Goal: Communication & Community: Answer question/provide support

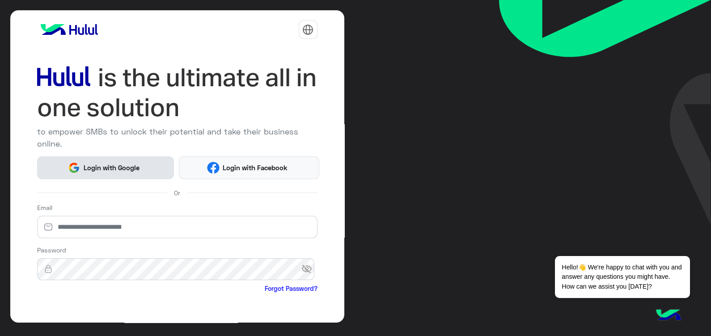
click at [122, 167] on span "Login with Google" at bounding box center [111, 168] width 63 height 10
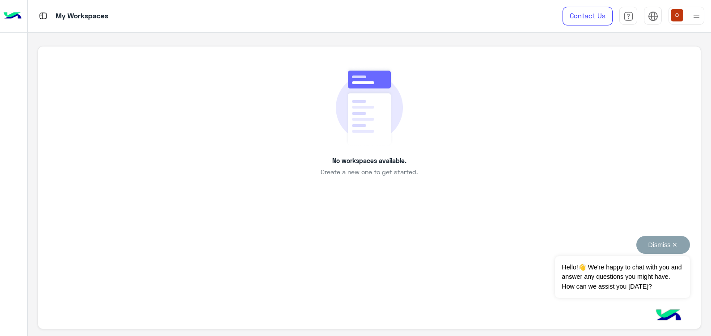
click at [670, 246] on button "Dismiss ✕" at bounding box center [663, 245] width 54 height 18
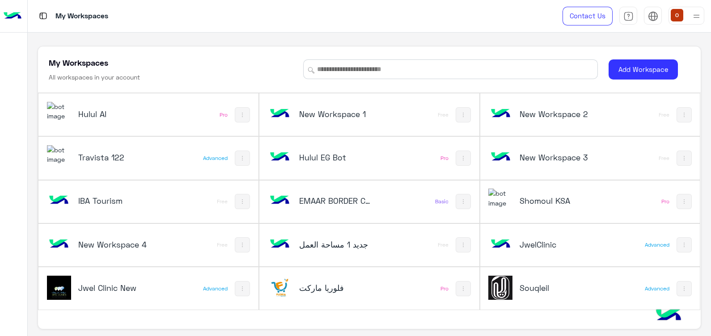
click at [71, 110] on img at bounding box center [59, 111] width 24 height 19
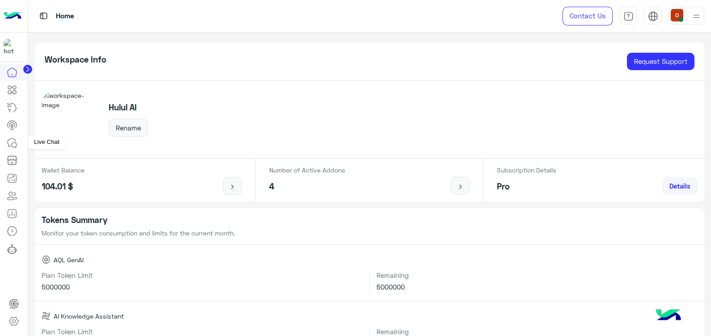
click at [4, 144] on link at bounding box center [12, 143] width 24 height 18
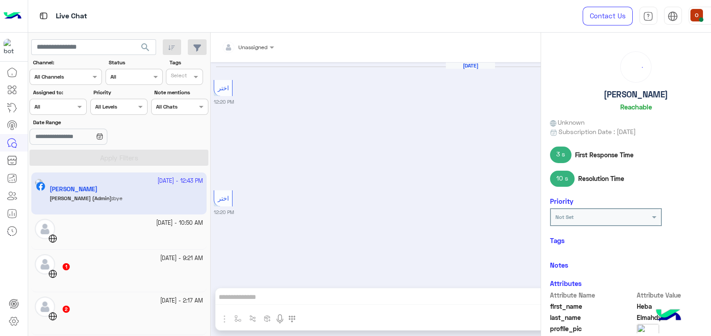
scroll to position [780, 0]
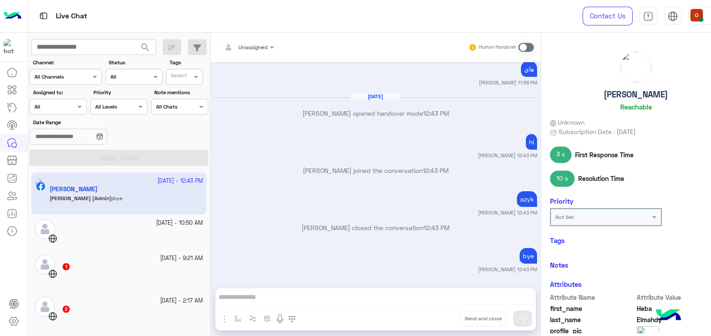
click at [534, 46] on span at bounding box center [526, 47] width 16 height 9
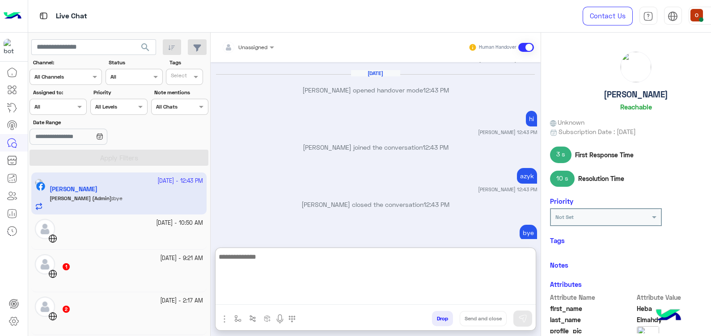
click at [371, 300] on textarea at bounding box center [376, 278] width 320 height 54
type textarea "***"
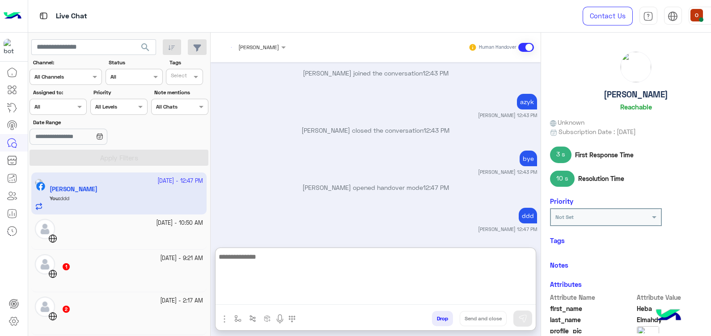
scroll to position [901, 0]
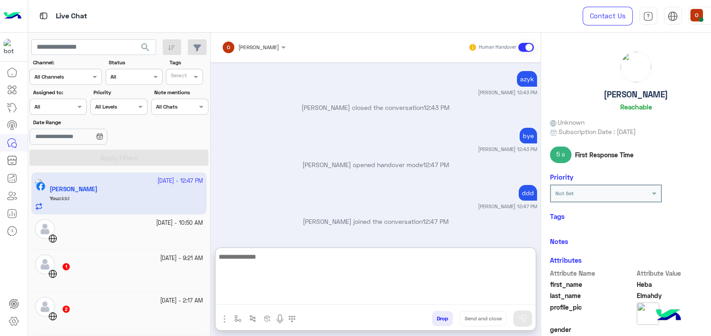
click at [334, 270] on textarea at bounding box center [376, 278] width 320 height 54
type textarea "***"
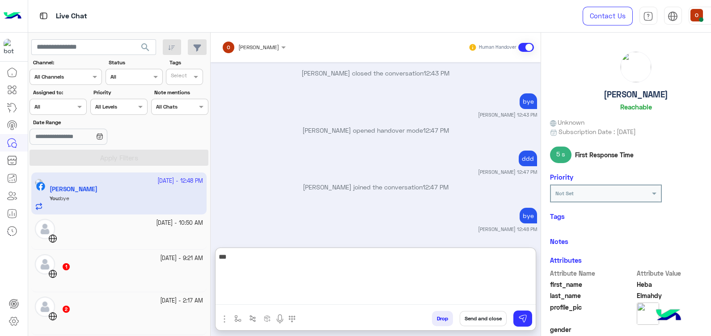
type textarea "***"
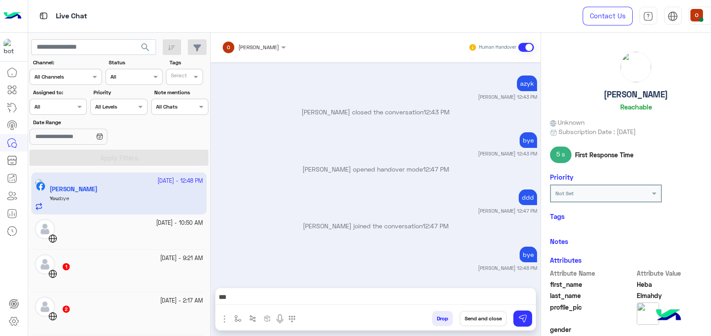
click at [490, 320] on button "Send and close" at bounding box center [483, 318] width 47 height 15
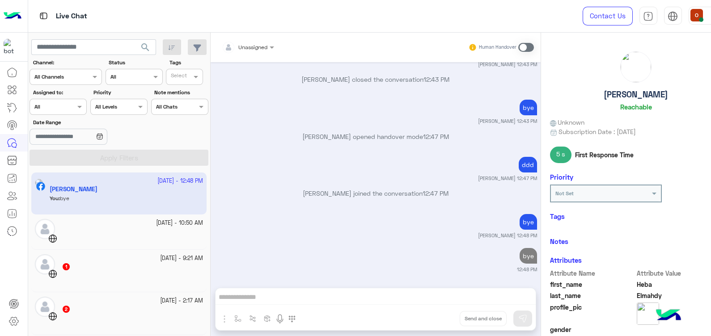
scroll to position [952, 0]
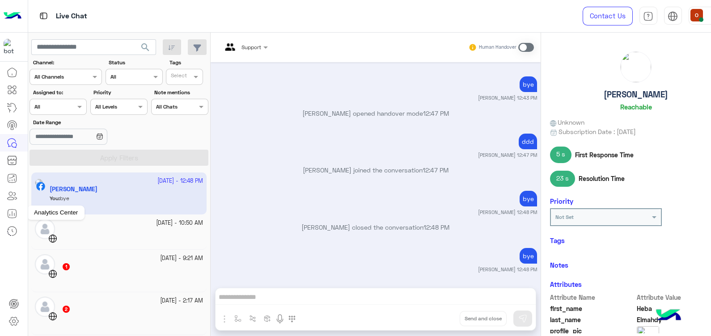
click at [16, 210] on icon at bounding box center [12, 213] width 8 height 8
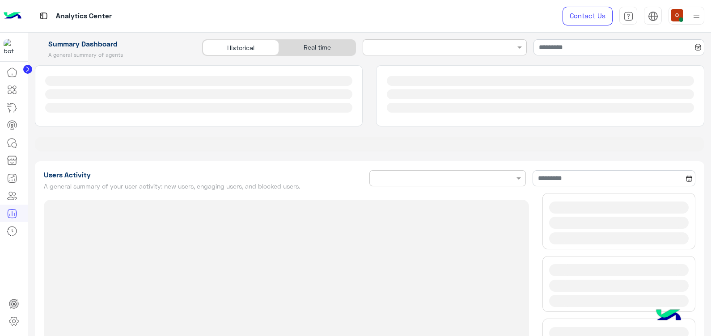
type input "**********"
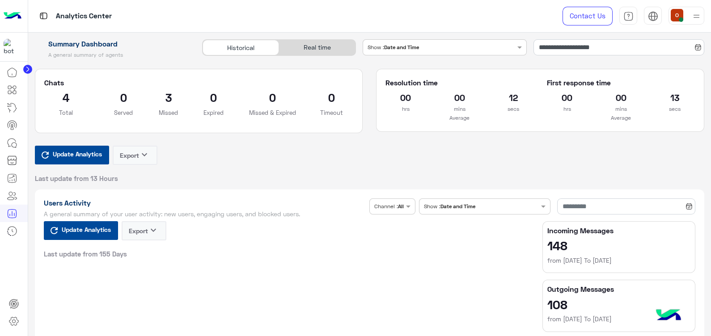
type input "**********"
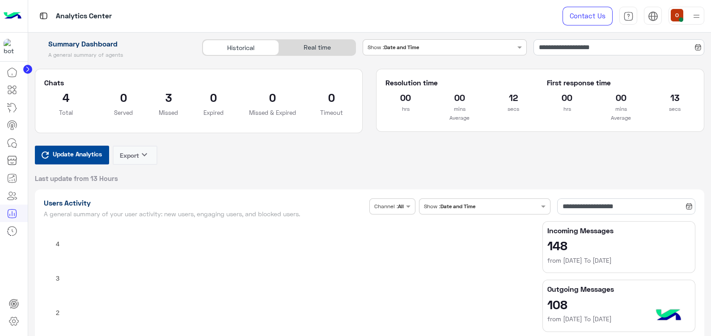
type input "**********"
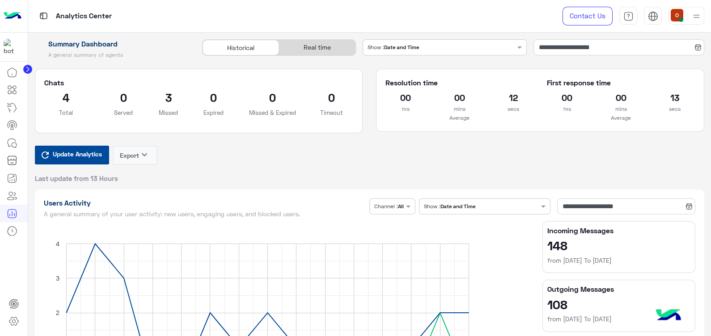
type input "**********"
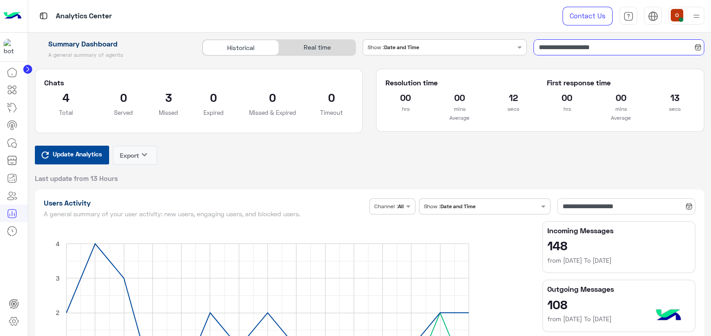
click at [610, 46] on input "**********" at bounding box center [618, 47] width 171 height 16
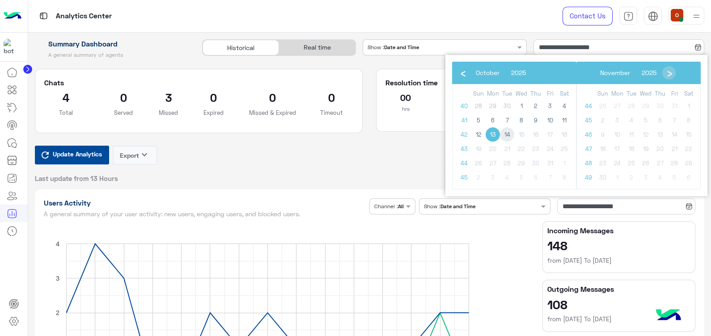
click at [505, 136] on span "14" at bounding box center [507, 134] width 14 height 14
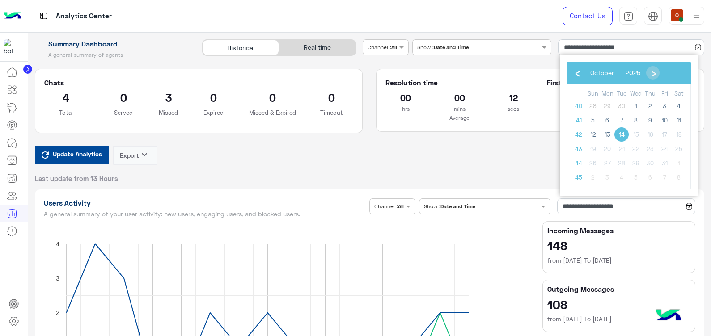
type input "**********"
click at [622, 133] on span "14" at bounding box center [621, 134] width 14 height 14
type input "**********"
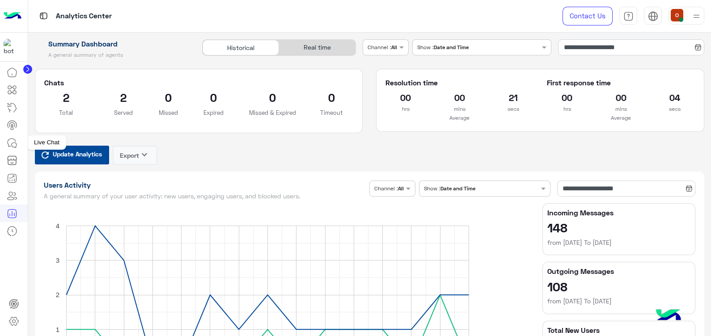
click at [14, 140] on icon at bounding box center [12, 143] width 11 height 11
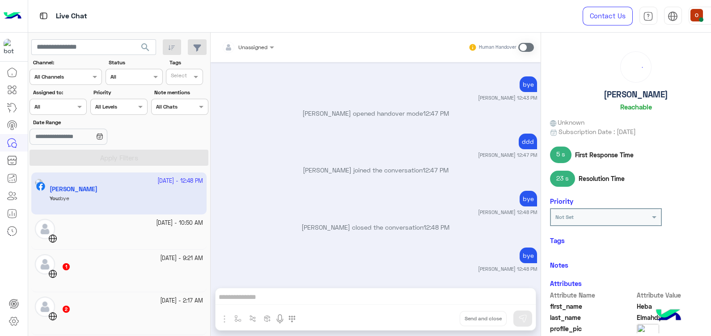
scroll to position [584, 0]
click at [694, 80] on div "Heba Elmahdy Reachable" at bounding box center [636, 82] width 172 height 63
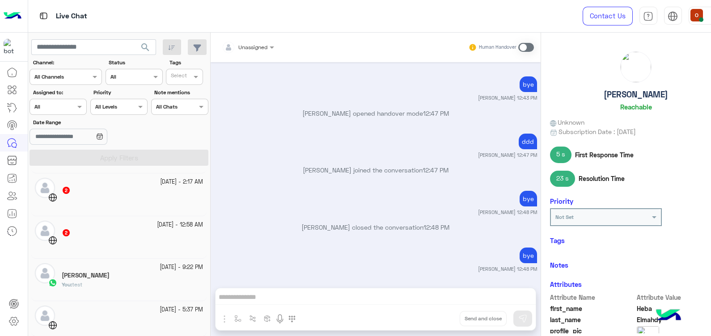
scroll to position [121, 0]
click at [115, 268] on div "13 October - 9:22 PM" at bounding box center [132, 265] width 141 height 8
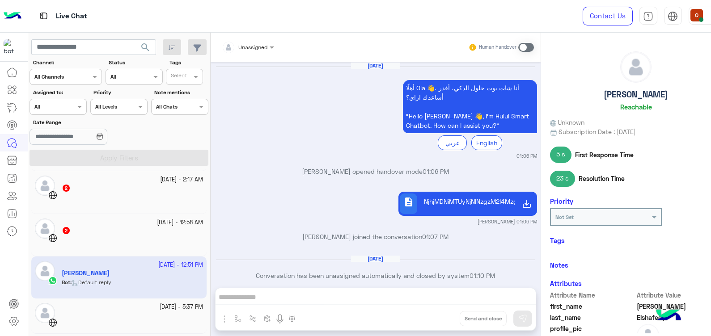
scroll to position [642, 0]
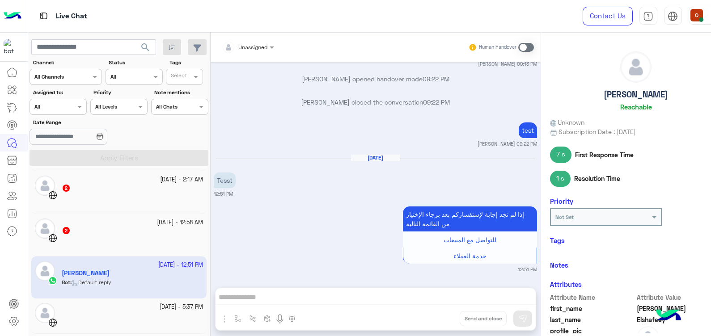
click at [532, 47] on span at bounding box center [526, 47] width 16 height 9
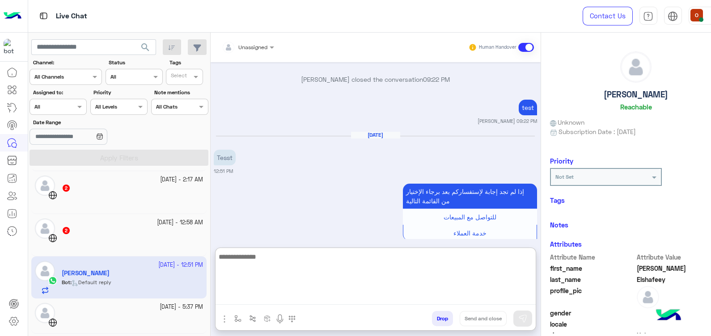
click at [364, 295] on textarea at bounding box center [376, 278] width 320 height 54
type textarea "****"
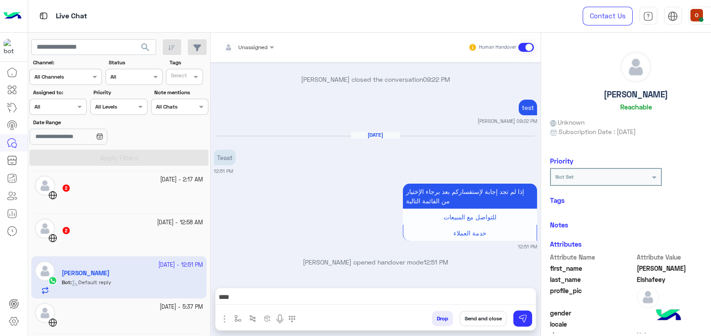
click at [367, 163] on div "Oct 14, 2025 Tesst 12:51 PM" at bounding box center [375, 152] width 323 height 43
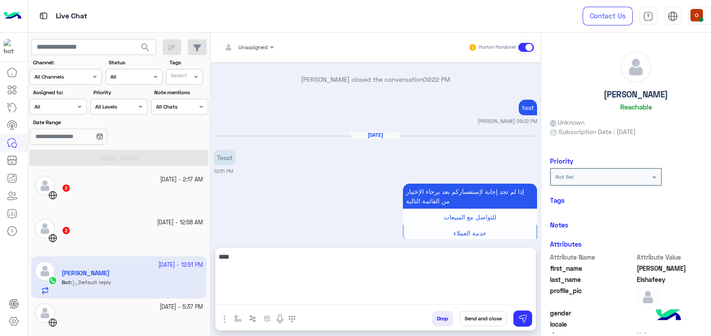
click at [317, 296] on textarea "****" at bounding box center [376, 278] width 320 height 54
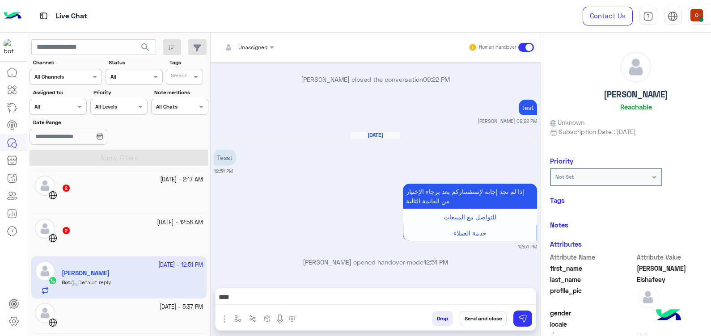
click at [489, 317] on button "Send and close" at bounding box center [483, 318] width 47 height 15
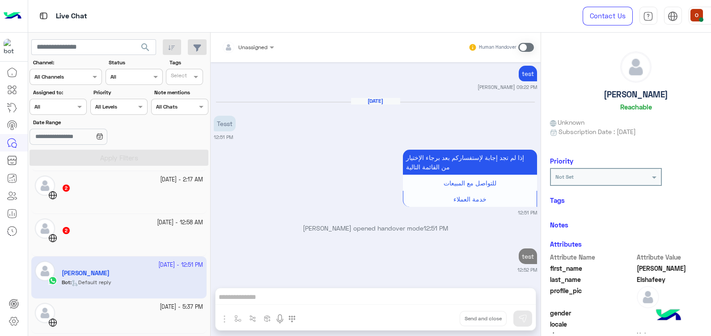
scroll to position [722, 0]
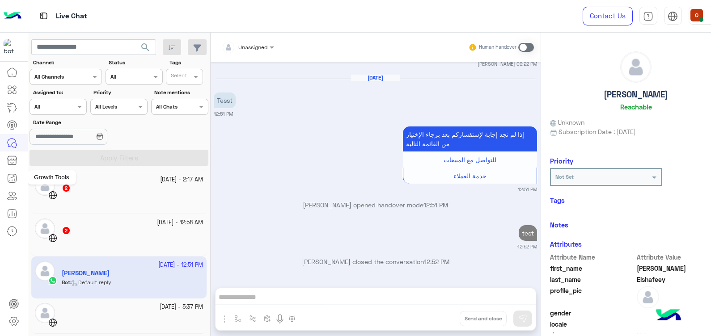
click at [12, 173] on icon at bounding box center [12, 178] width 11 height 11
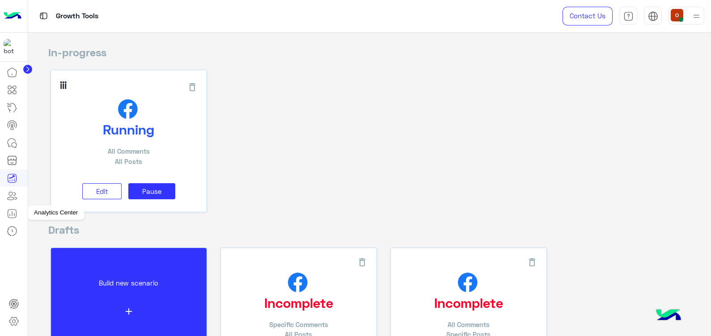
click at [6, 216] on link at bounding box center [12, 214] width 24 height 18
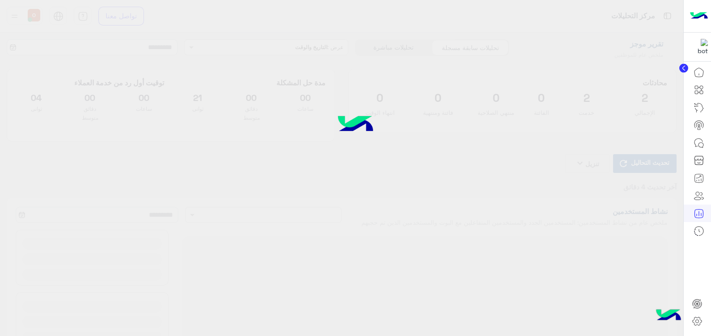
type input "**********"
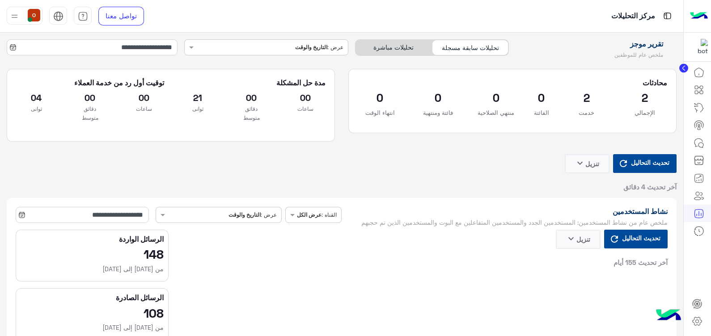
type input "**********"
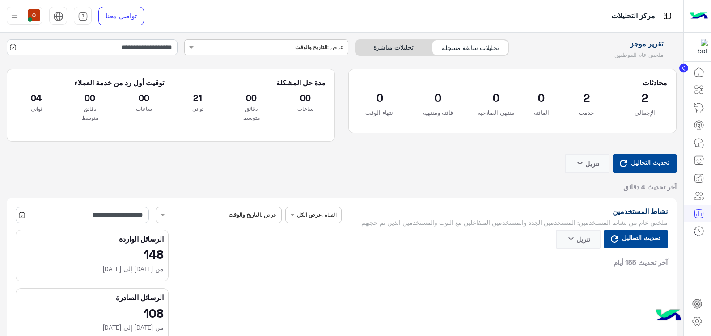
type input "**********"
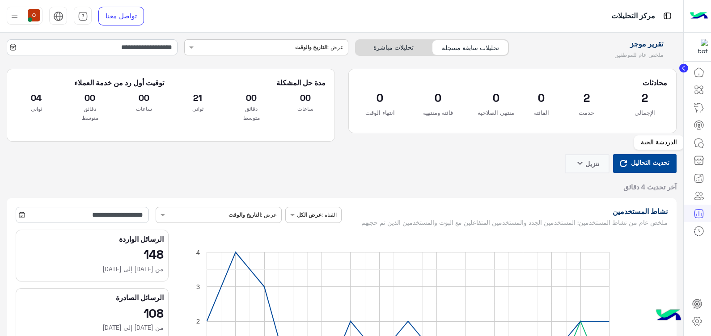
click at [700, 141] on icon at bounding box center [699, 143] width 11 height 11
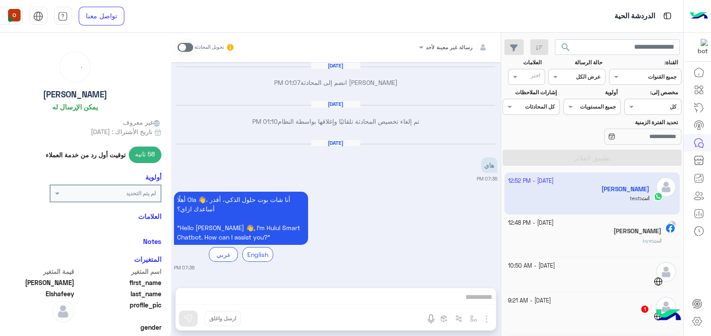
scroll to position [567, 0]
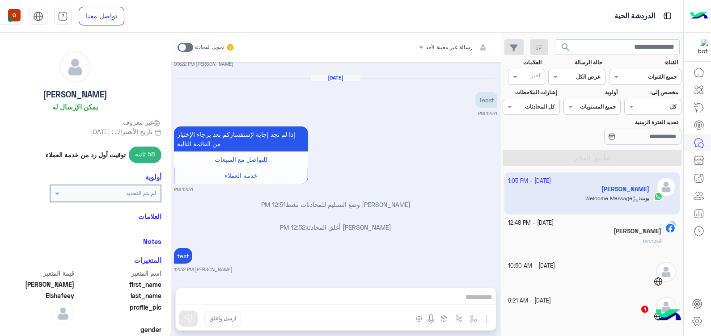
scroll to position [690, 0]
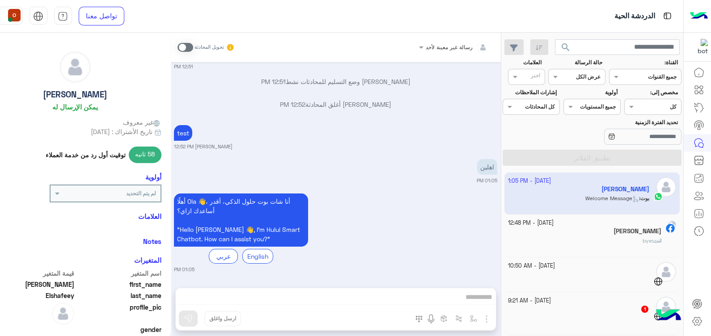
click at [183, 45] on span at bounding box center [186, 47] width 16 height 9
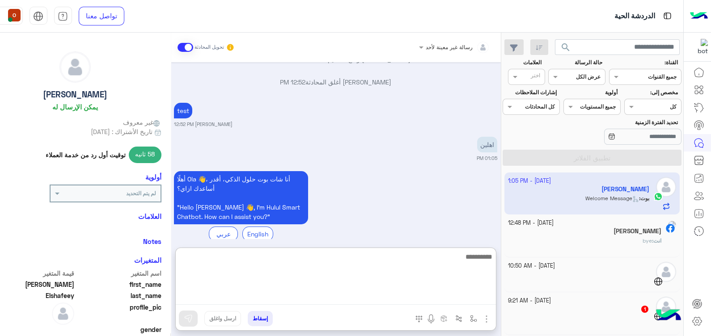
click at [246, 297] on textarea at bounding box center [336, 278] width 320 height 54
type textarea "*"
type textarea "****"
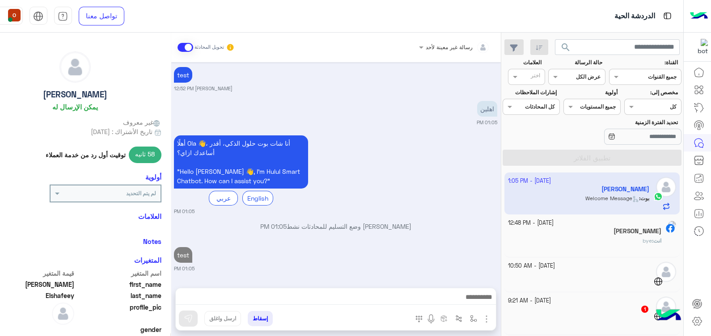
click at [256, 323] on button "إسقاط" at bounding box center [260, 318] width 25 height 15
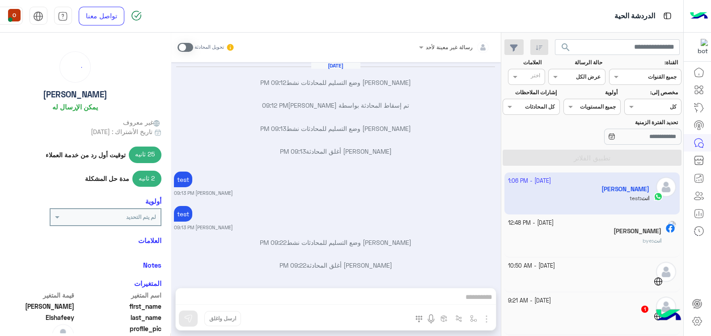
scroll to position [470, 0]
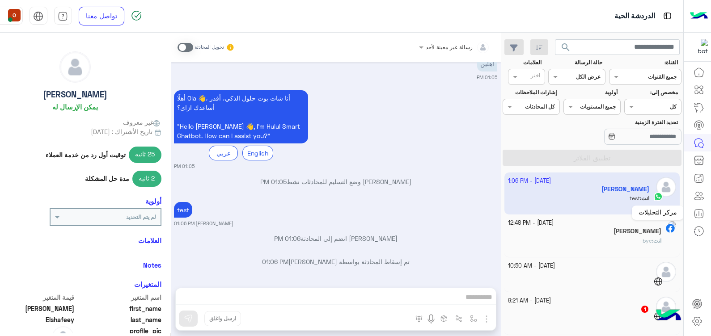
click at [700, 214] on icon at bounding box center [699, 213] width 11 height 11
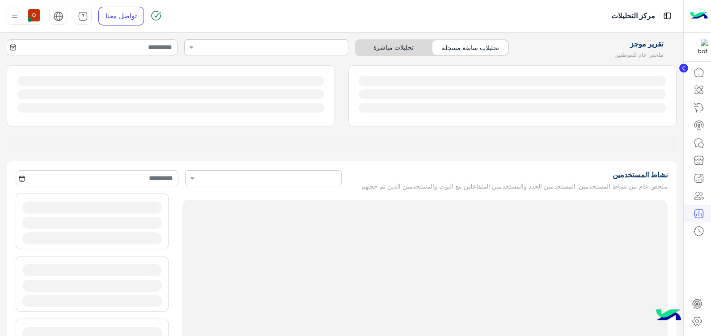
type input "**********"
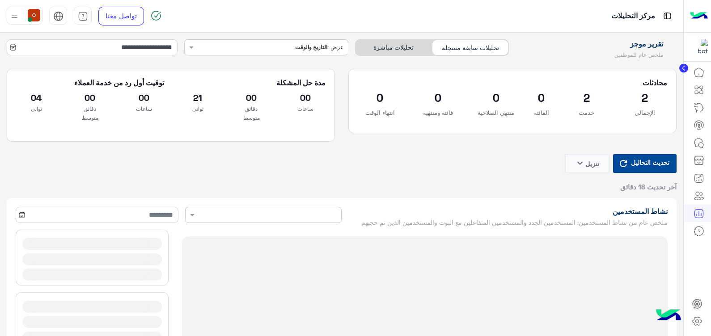
type input "**********"
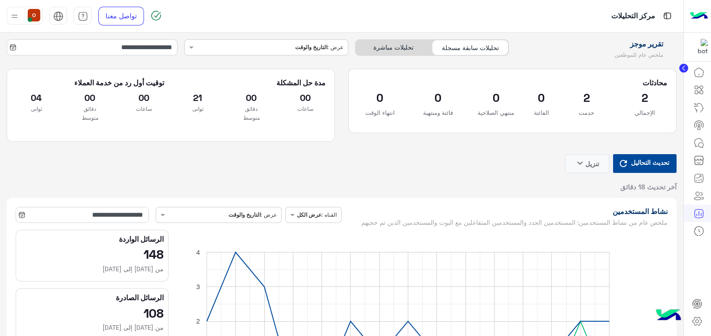
type input "**********"
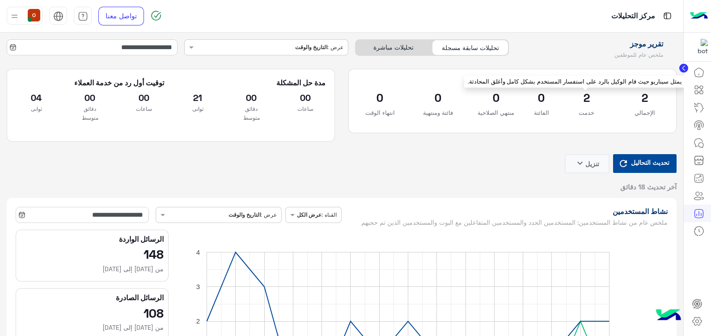
type input "**********"
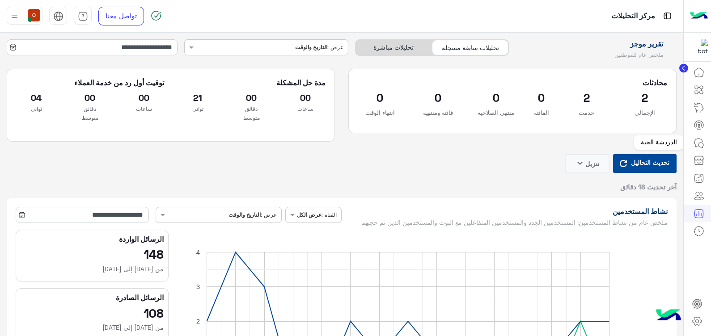
click at [705, 139] on link at bounding box center [699, 143] width 24 height 18
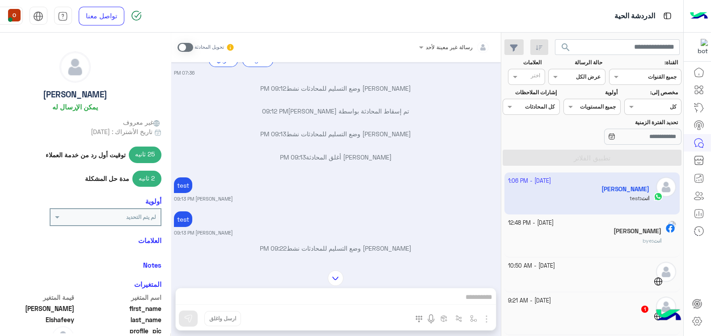
scroll to position [942, 0]
click at [591, 245] on div "انت : bye" at bounding box center [584, 245] width 153 height 16
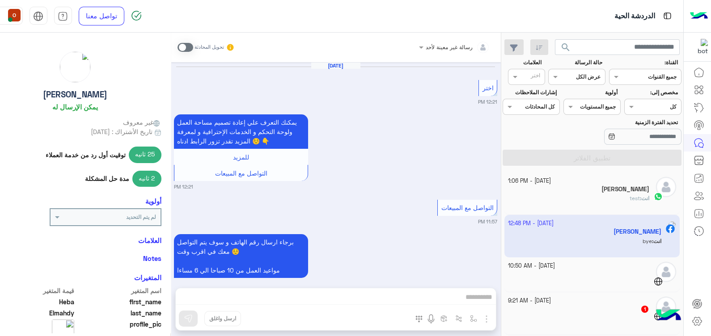
scroll to position [584, 0]
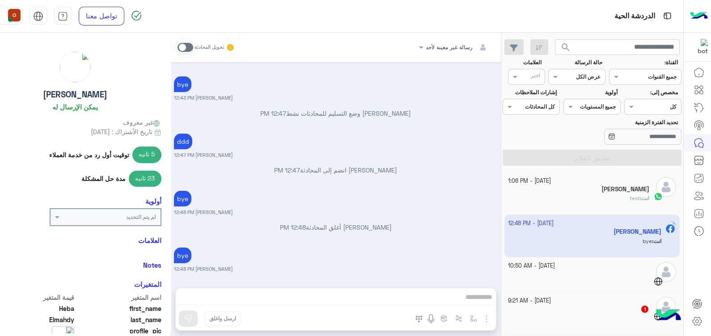
click at [619, 191] on h5 "Ola Elshafeey" at bounding box center [625, 190] width 48 height 8
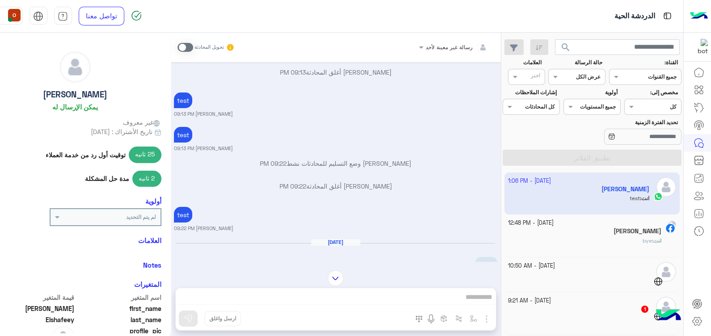
scroll to position [76, 0]
click at [167, 116] on mat-drawer "Ola Elshafeey يمكن الإرسال له غير معروف تاريخ الأشتراك : 01/29/2025 25 ثانيه تو…" at bounding box center [75, 186] width 190 height 307
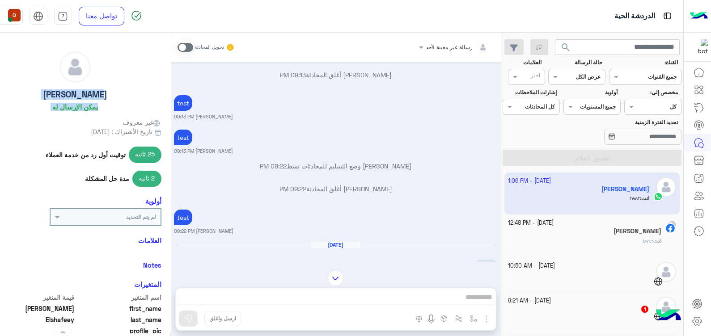
drag, startPoint x: 167, startPoint y: 116, endPoint x: 167, endPoint y: 110, distance: 6.3
click at [167, 110] on mat-drawer "Ola Elshafeey يمكن الإرسال له غير معروف تاريخ الأشتراك : 01/29/2025 25 ثانيه تو…" at bounding box center [75, 186] width 190 height 307
drag, startPoint x: 284, startPoint y: 102, endPoint x: 292, endPoint y: 106, distance: 8.6
click at [292, 106] on div "test ola mohsen 09:13 PM" at bounding box center [335, 106] width 323 height 27
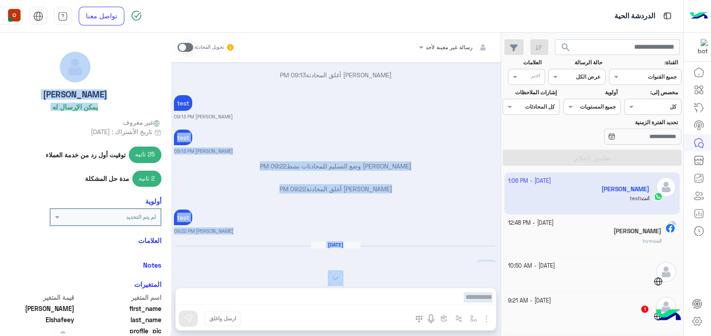
drag, startPoint x: 167, startPoint y: 124, endPoint x: 168, endPoint y: 132, distance: 7.6
click at [168, 132] on mat-drawer-container "رسالة غير معينة لأحد تحويل المحادثة Oct 13, 2025 ola mohsen وضع التسليم للمحادث…" at bounding box center [240, 186] width 520 height 307
drag, startPoint x: 168, startPoint y: 132, endPoint x: 271, endPoint y: 128, distance: 102.9
click at [271, 128] on div "test ola mohsen 09:13 PM" at bounding box center [335, 140] width 323 height 27
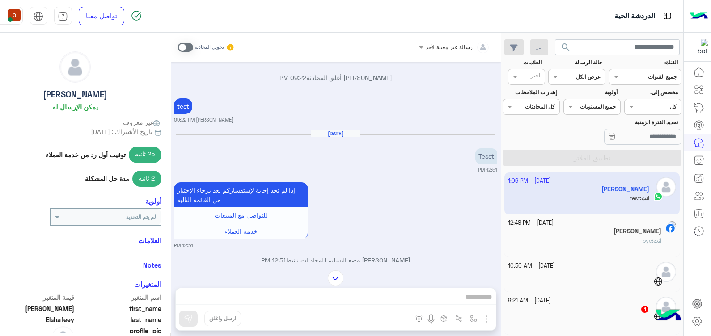
scroll to position [193, 0]
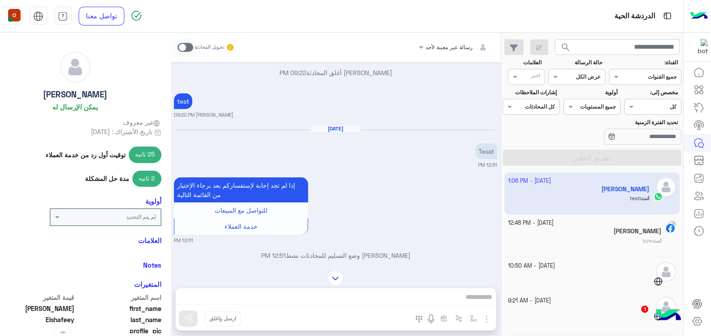
click at [199, 287] on div "رسالة غير معينة لأحد تحويل المحادثة Oct 13, 2025 ola mohsen وضع التسليم للمحادث…" at bounding box center [336, 186] width 330 height 307
click at [201, 295] on div "رسالة غير معينة لأحد تحويل المحادثة Oct 13, 2025 ola mohsen وضع التسليم للمحادث…" at bounding box center [336, 186] width 330 height 307
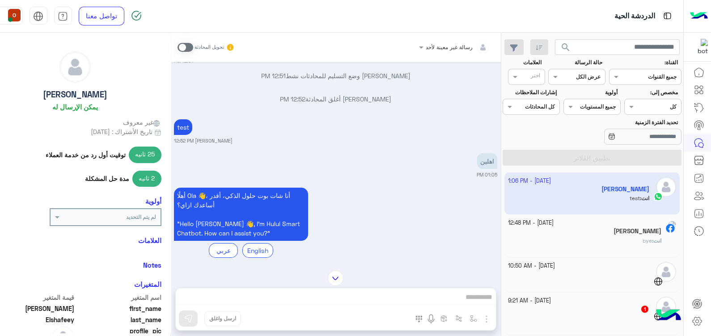
scroll to position [375, 0]
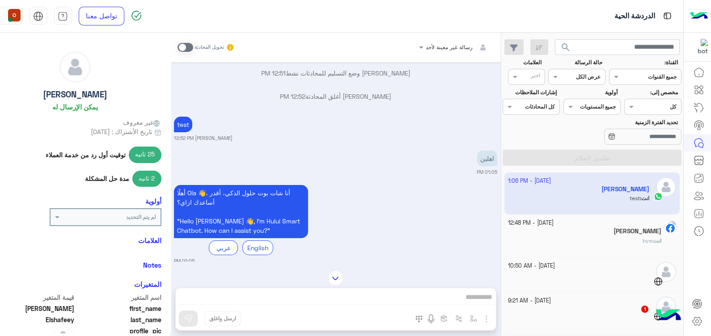
click at [290, 292] on div "رسالة غير معينة لأحد تحويل المحادثة Oct 13, 2025 ola mohsen وضع التسليم للمحادث…" at bounding box center [336, 186] width 330 height 307
click at [336, 259] on small "01:05 PM" at bounding box center [335, 261] width 323 height 7
click at [302, 302] on div "رسالة غير معينة لأحد تحويل المحادثة Oct 13, 2025 ola mohsen وضع التسليم للمحادث…" at bounding box center [336, 186] width 330 height 307
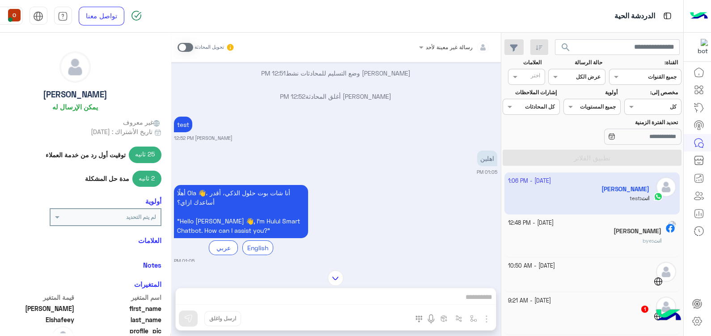
drag, startPoint x: 302, startPoint y: 302, endPoint x: 426, endPoint y: 155, distance: 192.0
click at [426, 155] on div "اهلين 01:05 PM" at bounding box center [335, 161] width 323 height 27
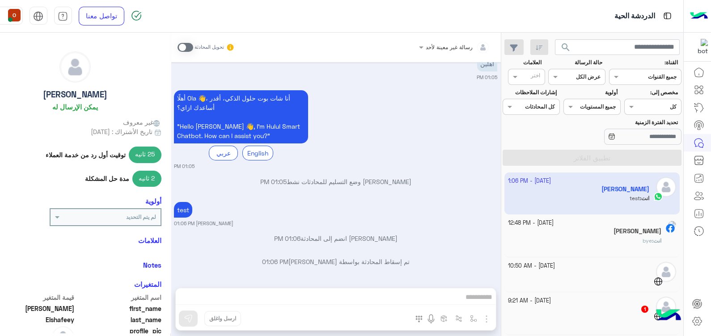
click at [227, 299] on div "رسالة غير معينة لأحد تحويل المحادثة Oct 13, 2025 ola mohsen وضع التسليم للمحادث…" at bounding box center [336, 186] width 330 height 307
click at [179, 46] on span at bounding box center [186, 47] width 16 height 9
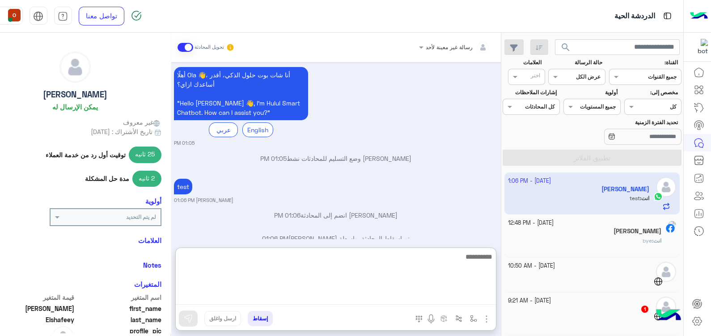
click at [246, 301] on textarea at bounding box center [336, 278] width 320 height 54
type textarea "****"
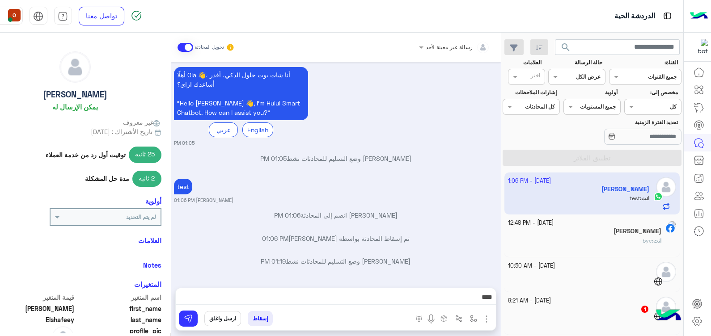
click at [220, 321] on button "ارسل واغلق" at bounding box center [222, 318] width 37 height 15
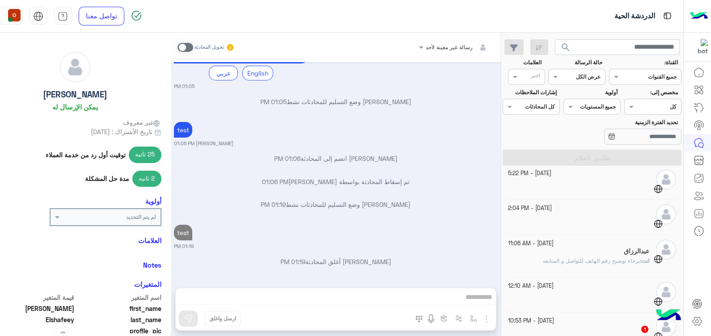
scroll to position [447, 0]
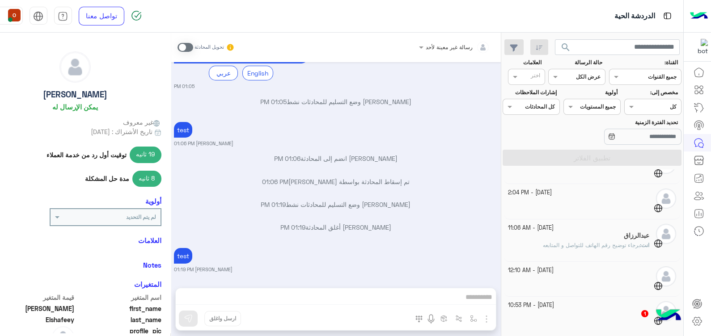
drag, startPoint x: 170, startPoint y: 222, endPoint x: 178, endPoint y: 245, distance: 23.8
click at [178, 245] on div "Oct 13, 2025 ola mohsen وضع التسليم للمحادثات نشط 09:12 PM تم إسقاط المحادثة بو…" at bounding box center [336, 170] width 330 height 217
click at [311, 264] on div "test ola mohsen 01:19 PM" at bounding box center [335, 259] width 323 height 27
click at [240, 298] on div "رسالة غير معينة لأحد تحويل المحادثة Oct 13, 2025 ola mohsen وضع التسليم للمحادث…" at bounding box center [336, 186] width 330 height 307
click at [698, 215] on icon at bounding box center [699, 213] width 11 height 11
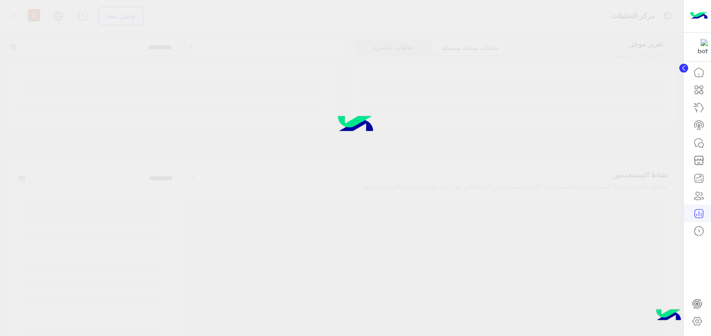
type input "**********"
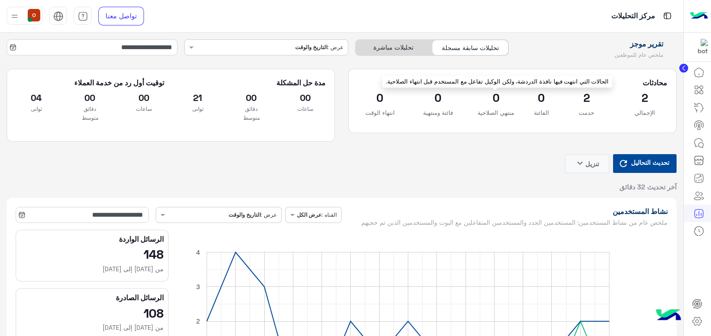
type input "**********"
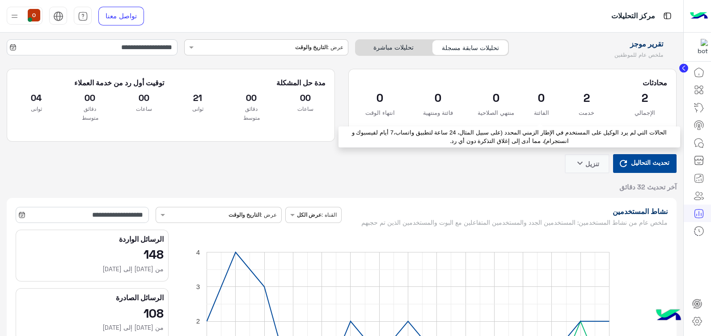
type input "**********"
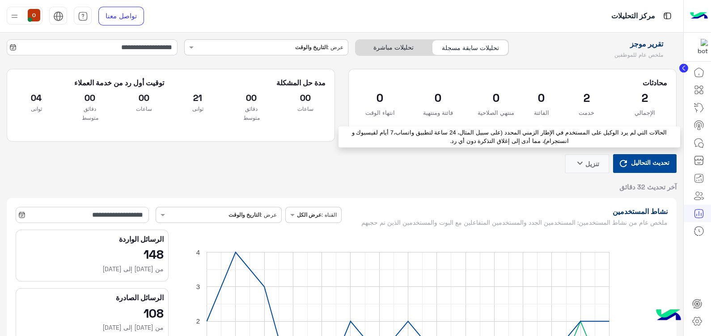
type input "**********"
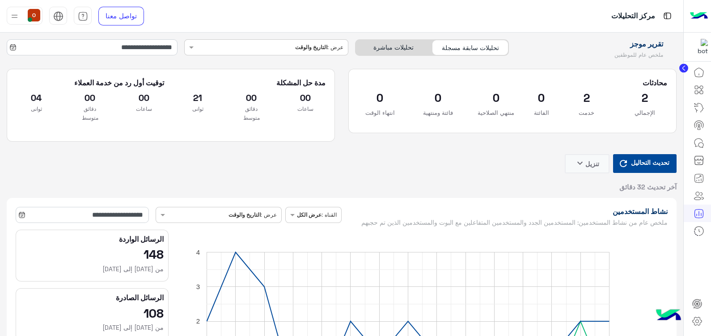
click at [702, 16] on img at bounding box center [699, 16] width 18 height 19
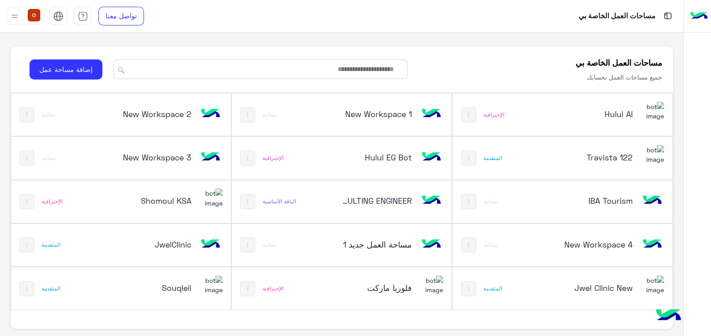
click at [372, 288] on h5 "فلوريا ماركت" at bounding box center [375, 288] width 73 height 11
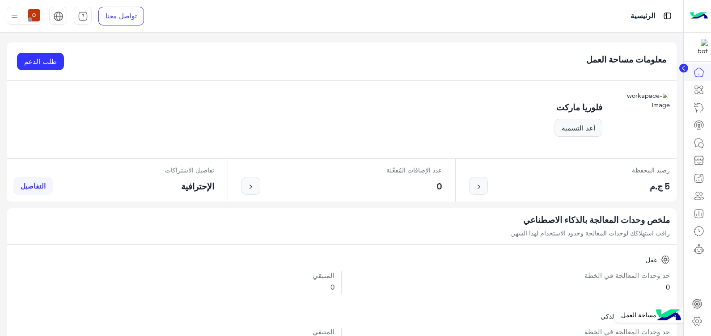
click at [701, 322] on icon at bounding box center [697, 321] width 11 height 11
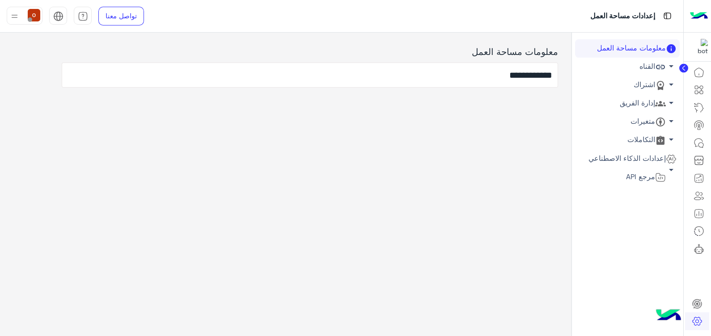
click at [672, 85] on span "arrow_drop_down" at bounding box center [671, 84] width 11 height 11
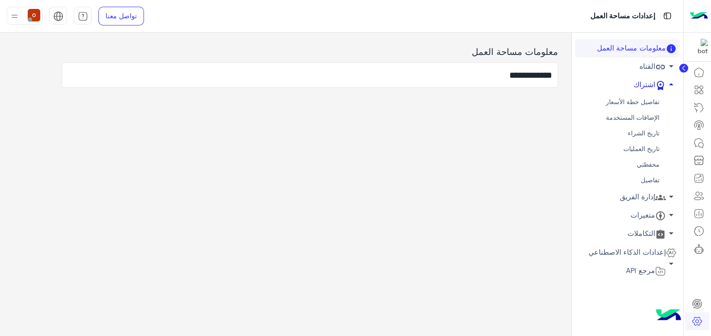
click at [671, 83] on span "arrow_drop_up" at bounding box center [671, 84] width 11 height 11
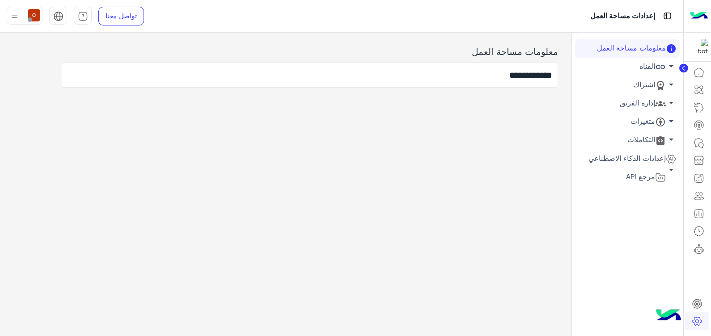
click at [673, 63] on span "arrow_drop_down" at bounding box center [671, 66] width 11 height 11
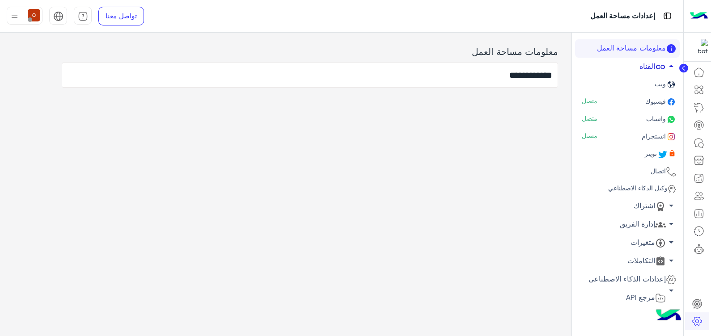
click at [654, 123] on link "واتساب متصل" at bounding box center [627, 119] width 105 height 17
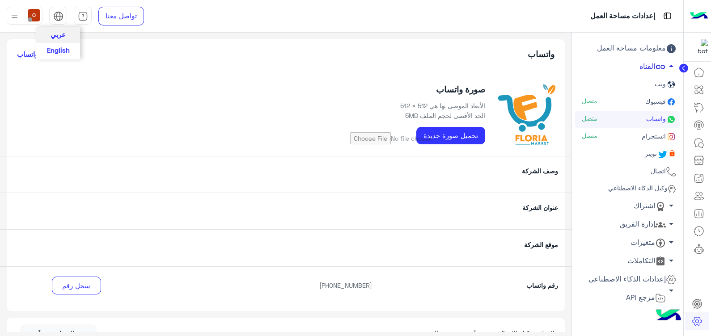
click at [59, 47] on span "English" at bounding box center [58, 50] width 23 height 8
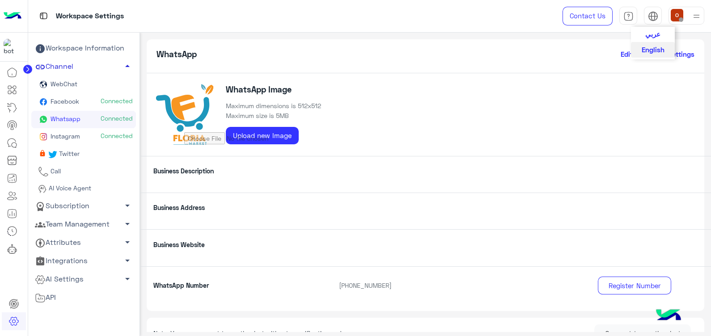
click at [650, 33] on span "عربي" at bounding box center [652, 34] width 15 height 8
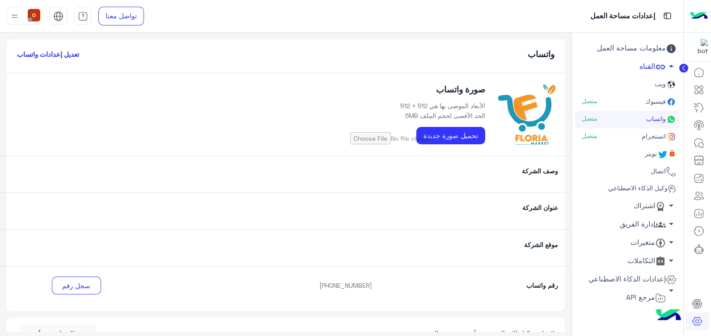
click at [684, 66] on circle at bounding box center [683, 68] width 9 height 9
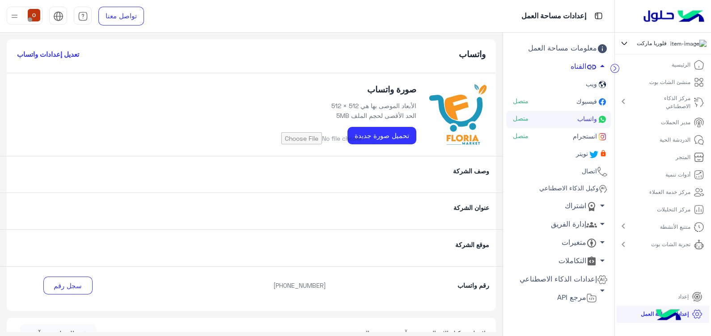
click at [614, 69] on circle at bounding box center [614, 68] width 8 height 8
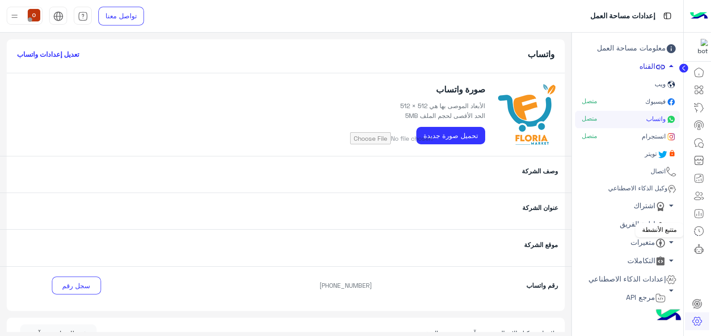
click at [700, 230] on icon at bounding box center [699, 231] width 11 height 11
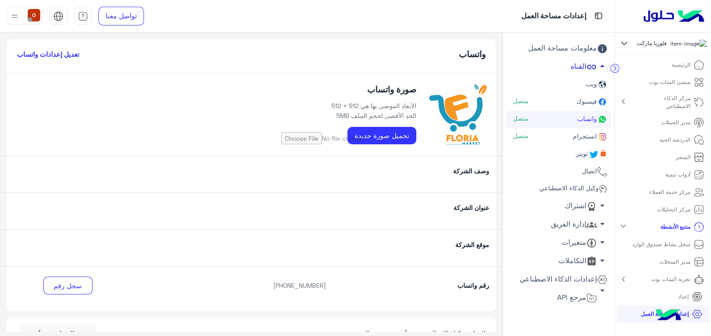
click at [700, 230] on icon at bounding box center [699, 227] width 11 height 11
click at [694, 210] on icon at bounding box center [699, 209] width 11 height 11
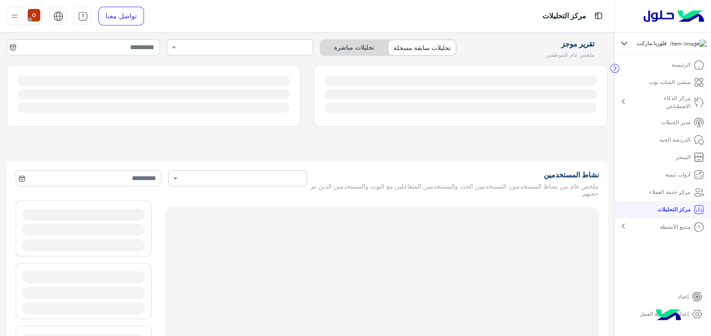
type input "**********"
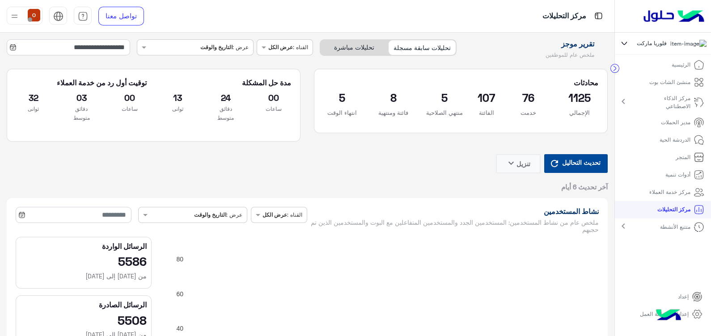
type input "**********"
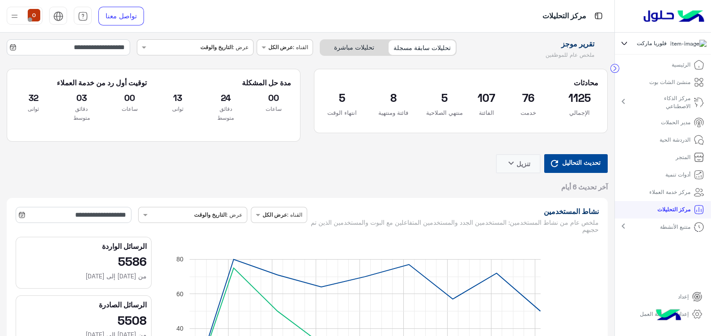
type input "**********"
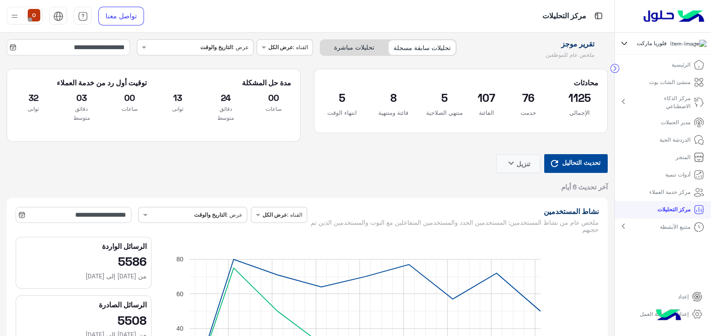
type input "**********"
click at [675, 140] on p "الدردشة الحية" at bounding box center [675, 140] width 31 height 8
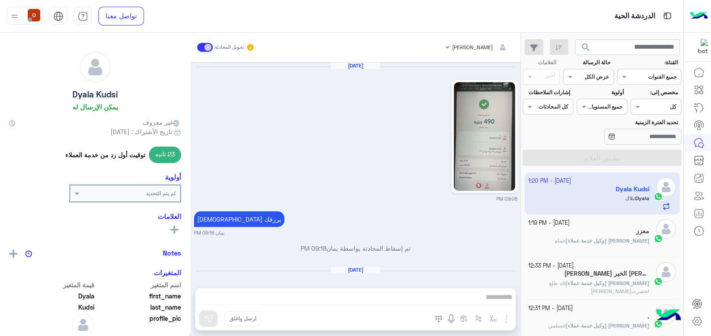
scroll to position [568, 0]
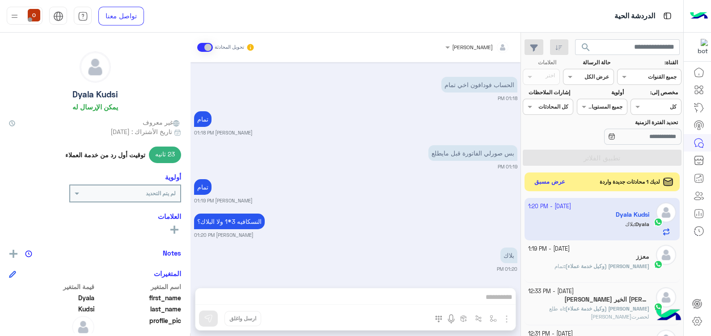
click at [548, 182] on button "عرض مسبق" at bounding box center [550, 182] width 38 height 12
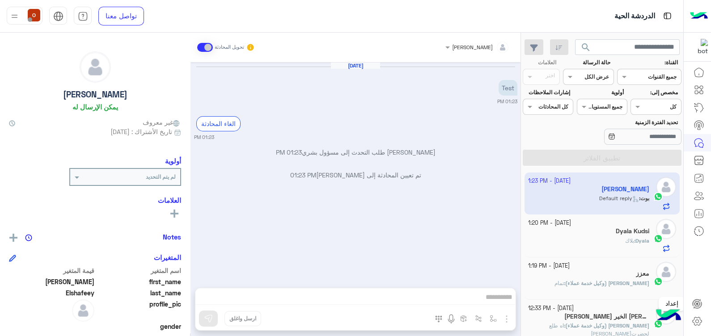
click at [698, 300] on icon at bounding box center [697, 304] width 9 height 9
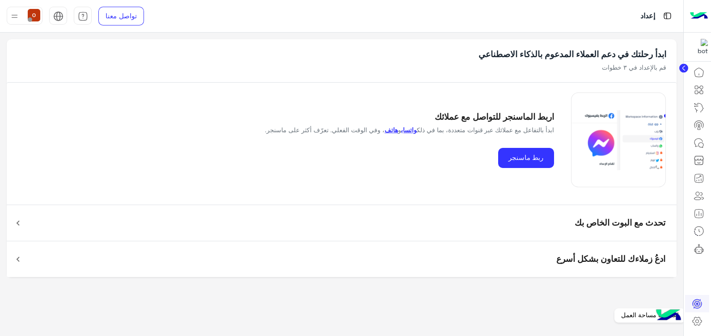
click at [698, 322] on icon at bounding box center [697, 321] width 11 height 11
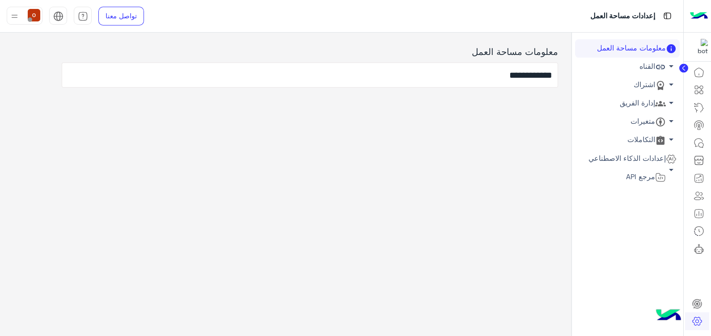
click at [669, 102] on span "arrow_drop_down" at bounding box center [671, 102] width 11 height 11
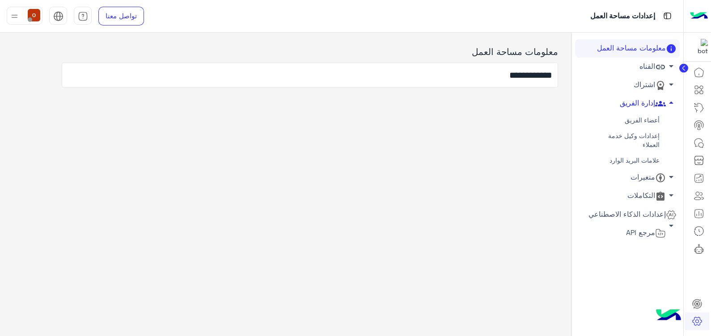
click at [641, 118] on link "أعضاء الفريق" at bounding box center [627, 121] width 105 height 16
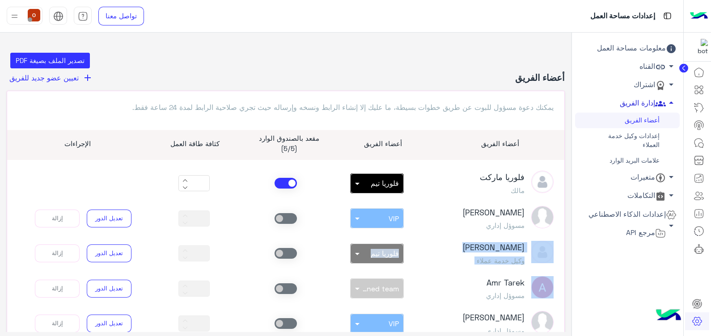
drag, startPoint x: 9, startPoint y: 197, endPoint x: 9, endPoint y: 230, distance: 33.1
click at [9, 230] on div "يمكنك دعوة مسؤول للبوت عن طريق خطوات بسيطة، ما عليك إلا إنشاء الرابط ونسخه وإرس…" at bounding box center [286, 243] width 558 height 305
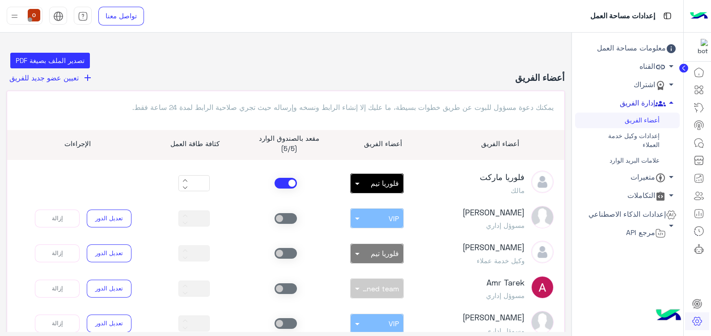
scroll to position [179, 0]
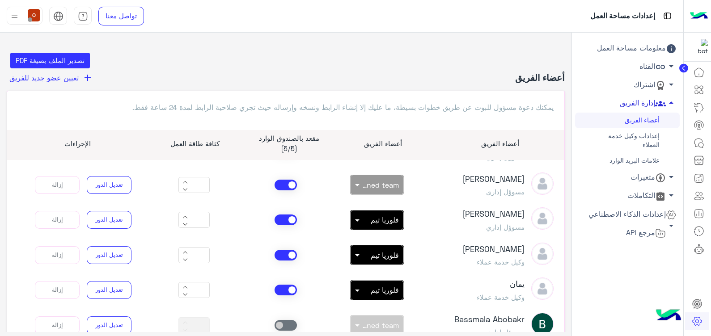
drag, startPoint x: 710, startPoint y: 102, endPoint x: 713, endPoint y: 221, distance: 119.9
click at [711, 221] on html "إعدادات مساحة العمل تواصل معنا مركز المساعدة عربي English معلومات مساحة العمل ا…" at bounding box center [355, 168] width 711 height 336
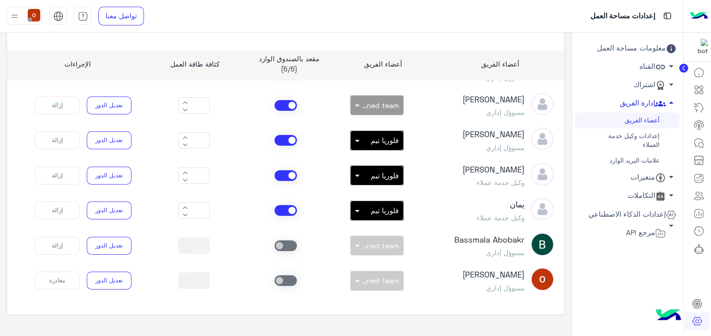
scroll to position [80, 0]
click at [284, 102] on span at bounding box center [286, 105] width 22 height 11
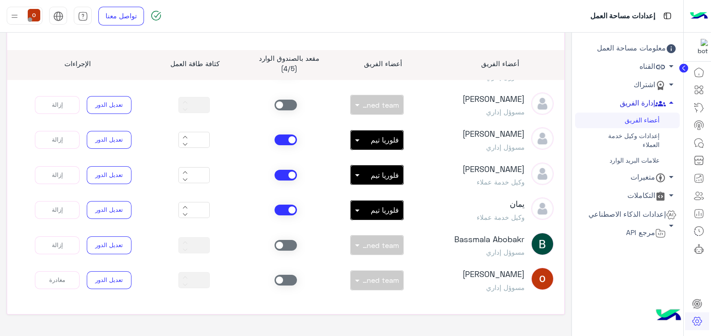
type input "**"
type input "*"
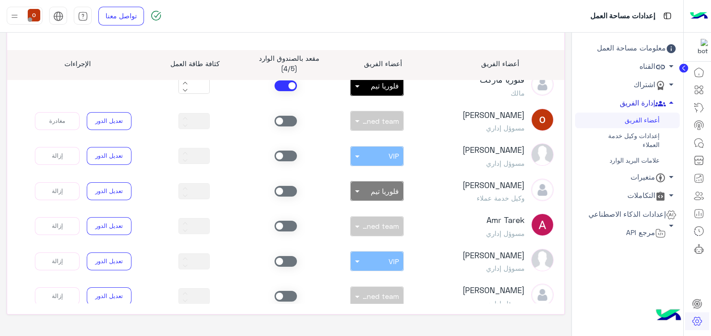
scroll to position [0, 0]
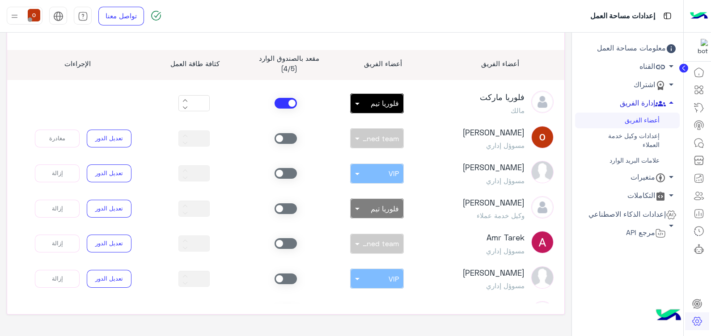
click at [295, 143] on span at bounding box center [286, 138] width 22 height 11
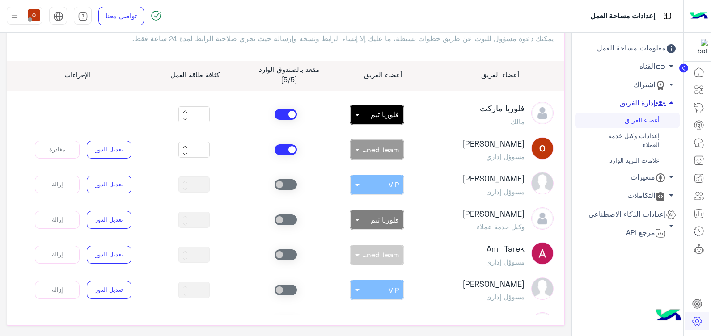
scroll to position [68, 0]
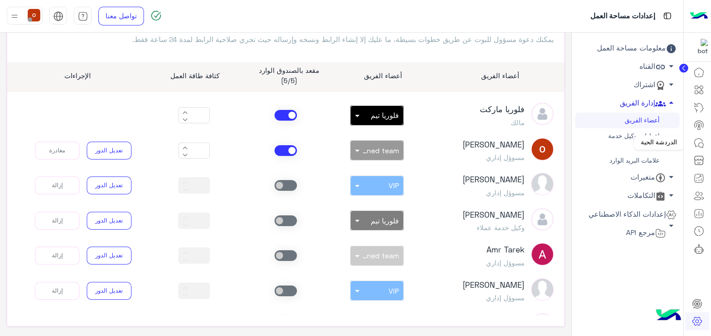
click at [698, 147] on icon at bounding box center [699, 143] width 11 height 11
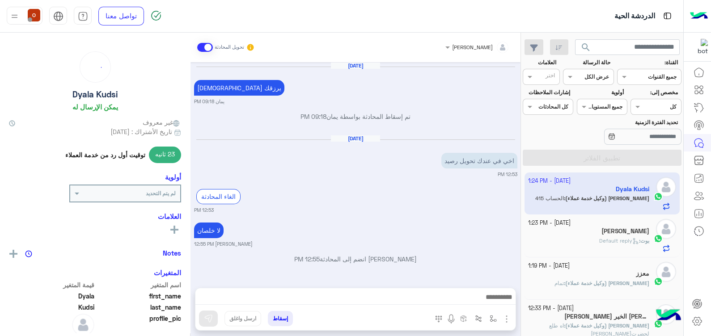
scroll to position [470, 0]
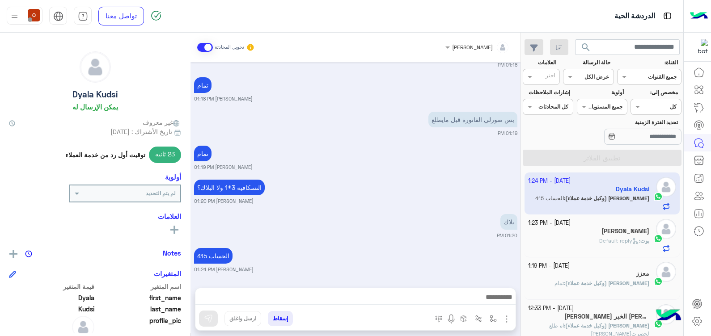
click at [626, 241] on span "Default reply" at bounding box center [619, 240] width 40 height 7
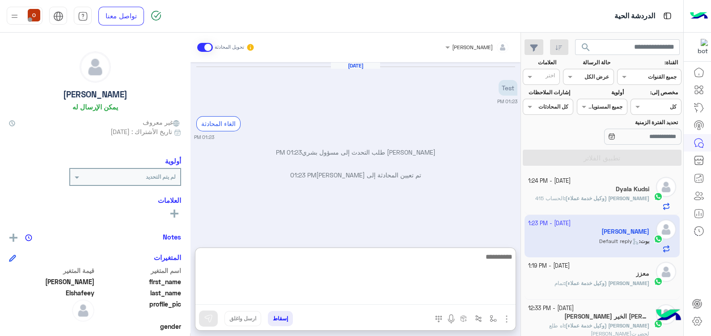
click at [373, 293] on textarea at bounding box center [355, 278] width 320 height 54
type textarea "*"
type textarea "****"
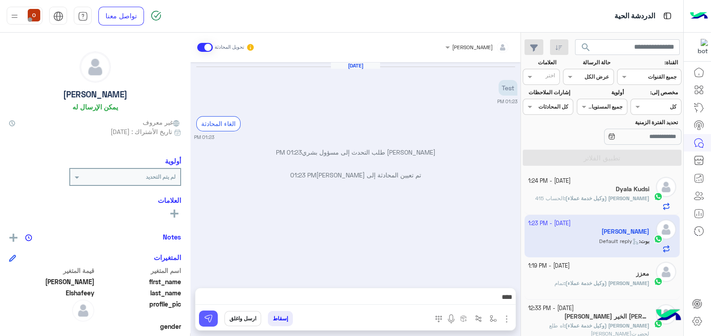
click at [207, 318] on img at bounding box center [208, 318] width 9 height 9
click at [282, 320] on button "إسقاط" at bounding box center [280, 318] width 25 height 15
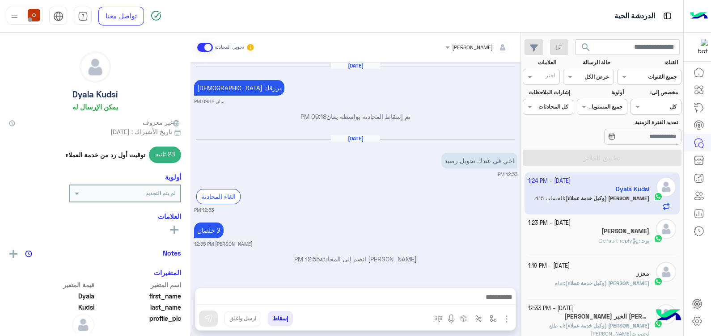
scroll to position [470, 0]
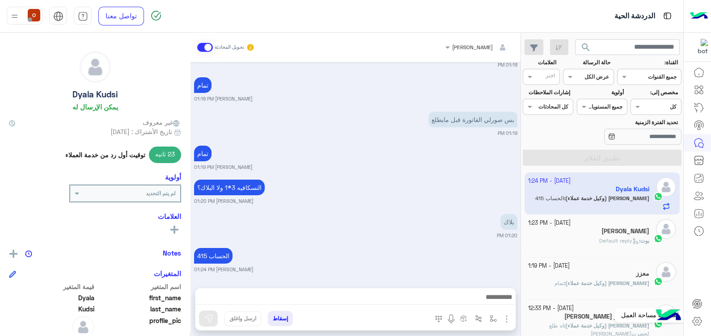
click at [698, 321] on icon at bounding box center [697, 321] width 3 height 3
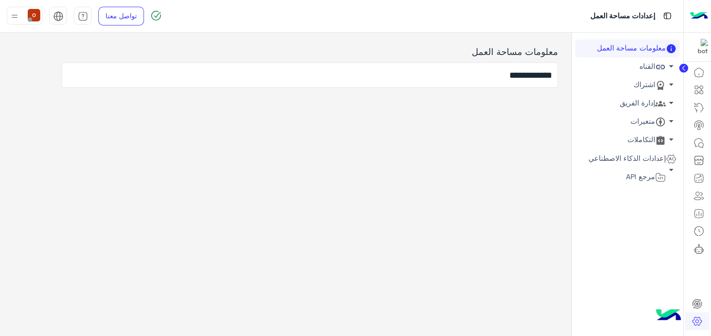
click at [644, 99] on link "إدارة الفريق arrow_drop_down" at bounding box center [627, 103] width 105 height 18
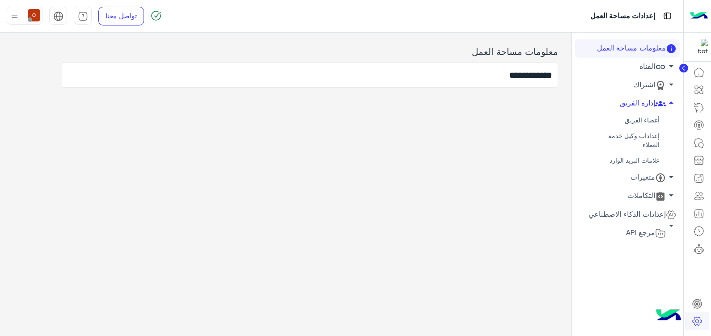
click at [635, 116] on link "أعضاء الفريق" at bounding box center [627, 121] width 105 height 16
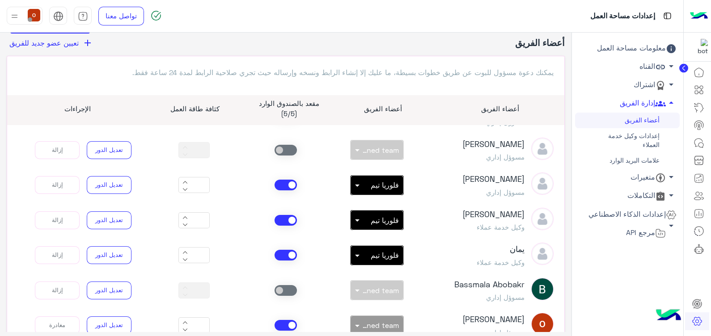
scroll to position [102, 0]
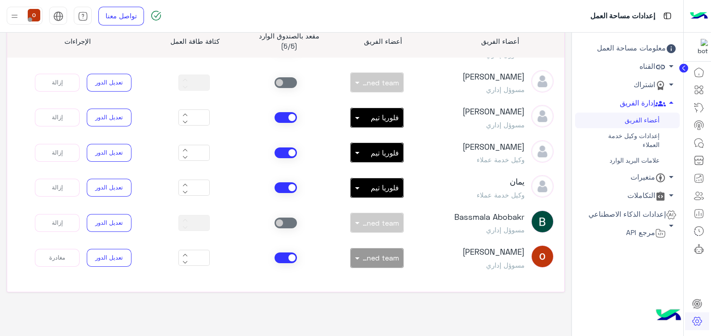
click at [283, 258] on span at bounding box center [286, 258] width 22 height 11
type input "**"
type input "*"
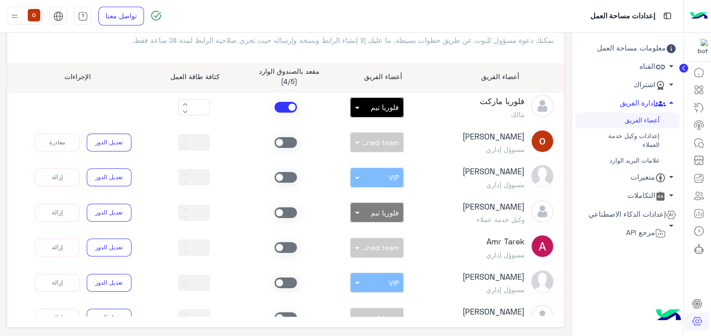
scroll to position [0, 0]
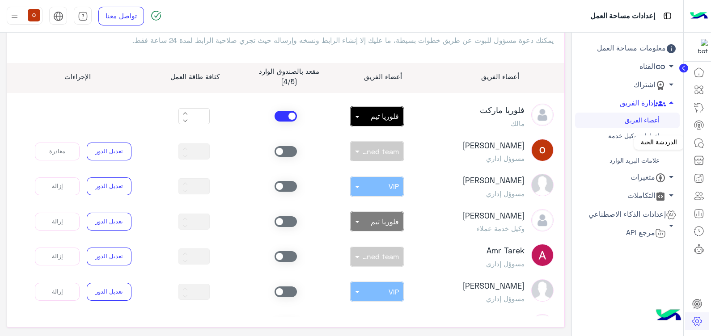
click at [704, 139] on link at bounding box center [699, 143] width 24 height 18
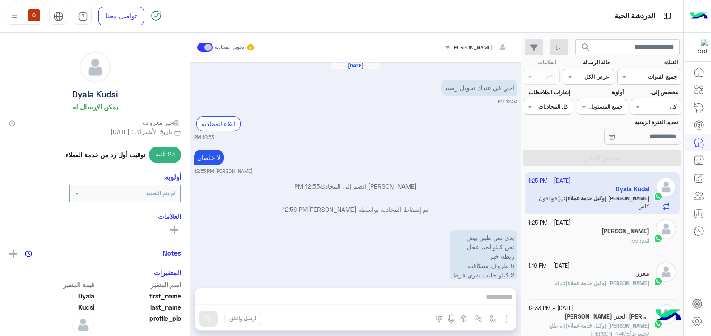
scroll to position [568, 0]
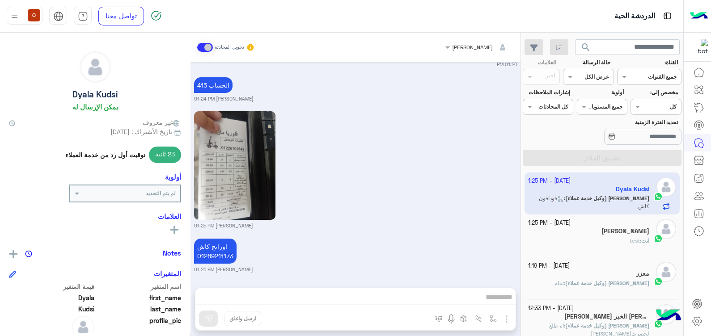
click at [599, 232] on div "Ola Elshafeey" at bounding box center [589, 232] width 122 height 9
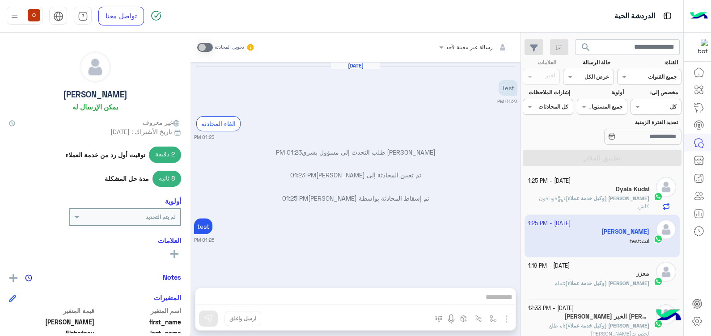
click at [440, 274] on div "Oct 14, 2025 Test 01:23 PM الغاء المحادثة 01:23 PM Ola Elshafeey طلب التحدث إلى…" at bounding box center [355, 170] width 330 height 217
click at [698, 214] on icon at bounding box center [699, 213] width 11 height 11
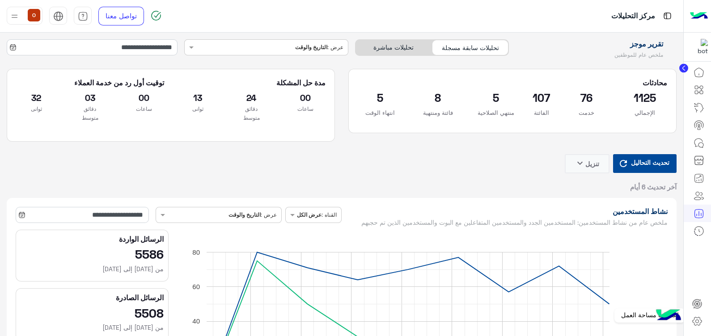
click at [697, 324] on icon at bounding box center [697, 321] width 11 height 11
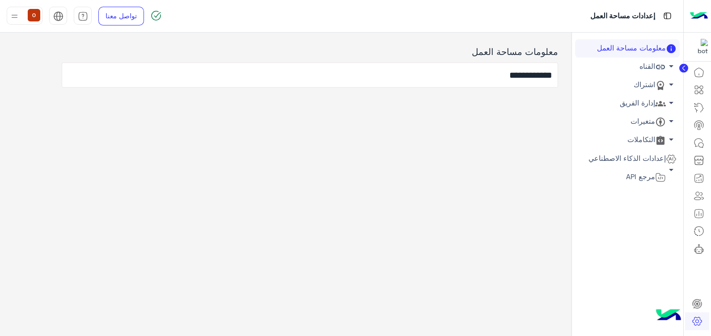
click at [671, 97] on span "arrow_drop_down" at bounding box center [671, 102] width 11 height 11
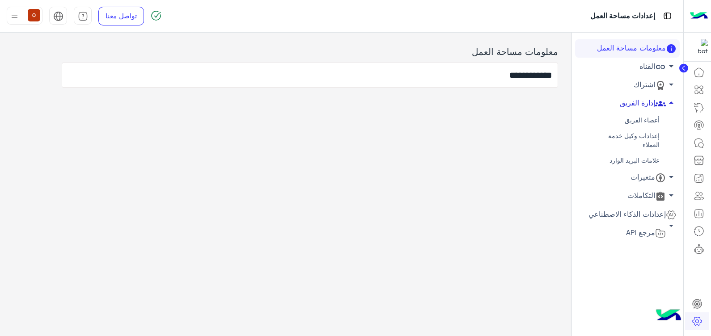
click at [648, 119] on link "أعضاء الفريق" at bounding box center [627, 121] width 105 height 16
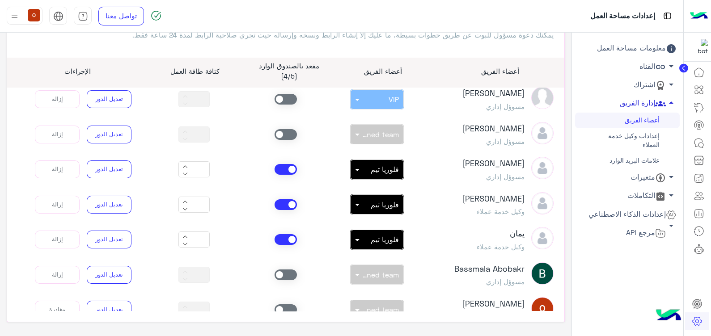
scroll to position [179, 0]
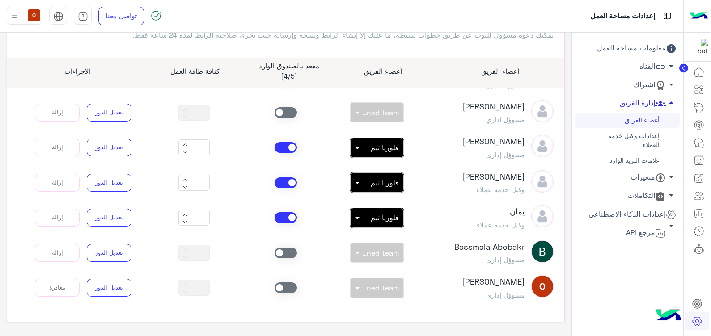
click at [704, 10] on img at bounding box center [699, 16] width 18 height 19
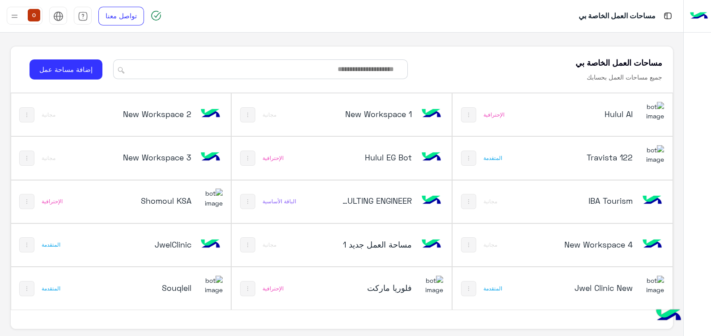
click at [648, 121] on img at bounding box center [652, 111] width 24 height 19
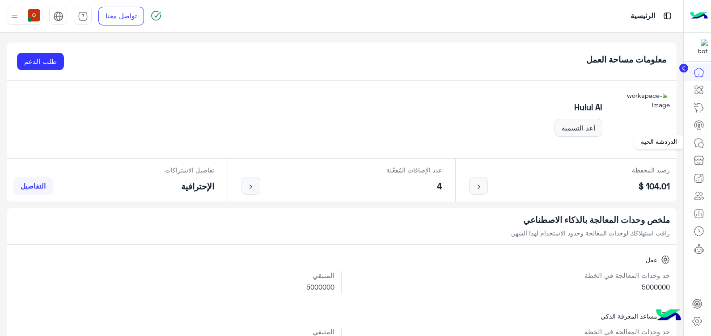
click at [698, 140] on icon at bounding box center [699, 143] width 11 height 11
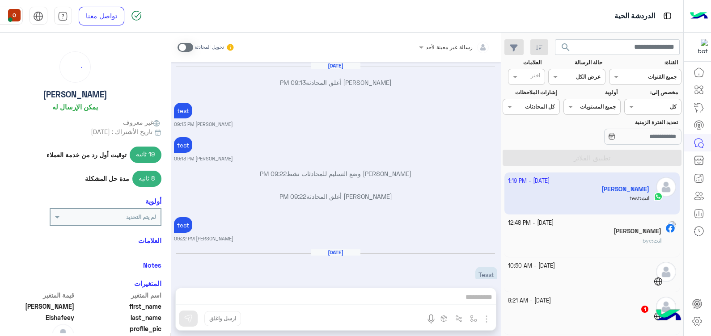
scroll to position [481, 0]
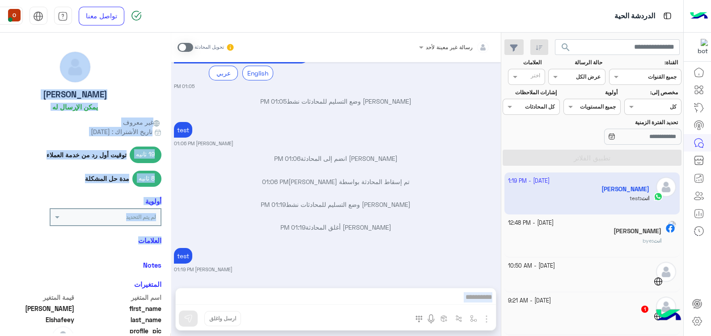
drag, startPoint x: 167, startPoint y: 246, endPoint x: 169, endPoint y: 308, distance: 61.7
click at [169, 308] on mat-drawer-container "رسالة غير معينة لأحد تحويل المحادثة Oct 13, 2025 ola mohsen أغلق المحادثة 09:13…" at bounding box center [240, 186] width 520 height 307
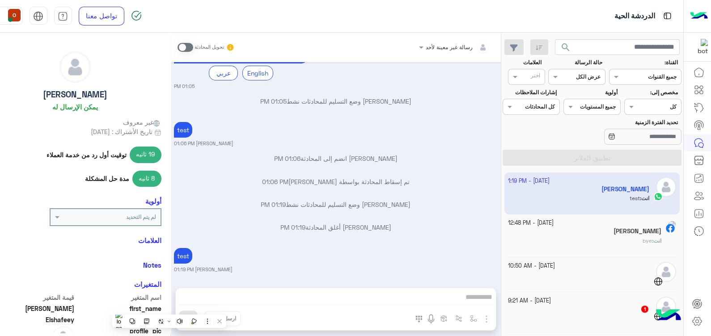
drag, startPoint x: 169, startPoint y: 308, endPoint x: 336, endPoint y: 280, distance: 169.6
click at [336, 280] on div "رسالة غير معينة لأحد تحويل المحادثة Oct 13, 2025 ola mohsen أغلق المحادثة 09:13…" at bounding box center [336, 186] width 330 height 307
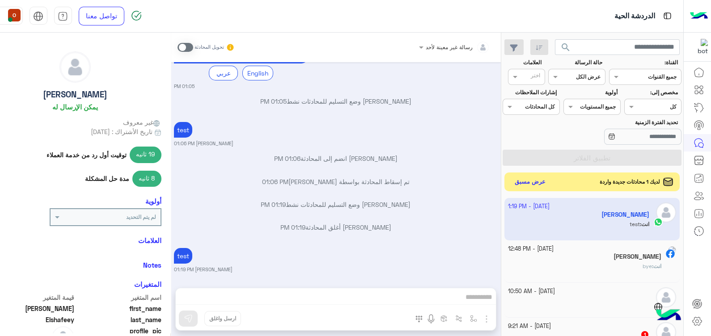
click at [526, 180] on button "عرض مسبق" at bounding box center [530, 182] width 38 height 12
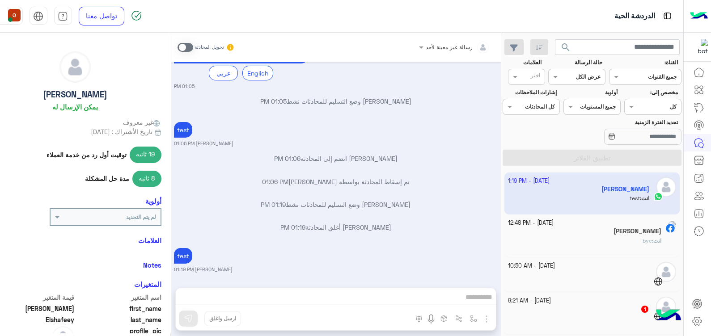
click at [357, 230] on p "ola mohsen أغلق المحادثة 01:19 PM" at bounding box center [335, 227] width 323 height 9
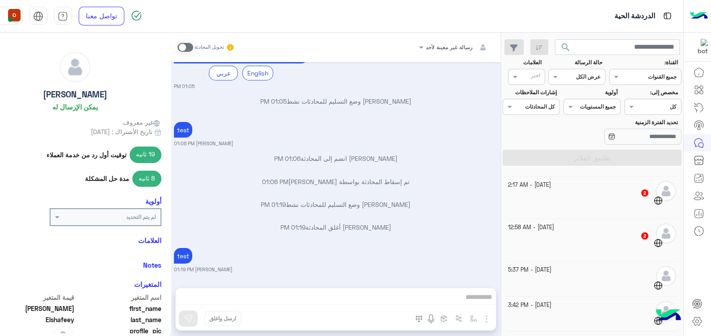
scroll to position [0, 0]
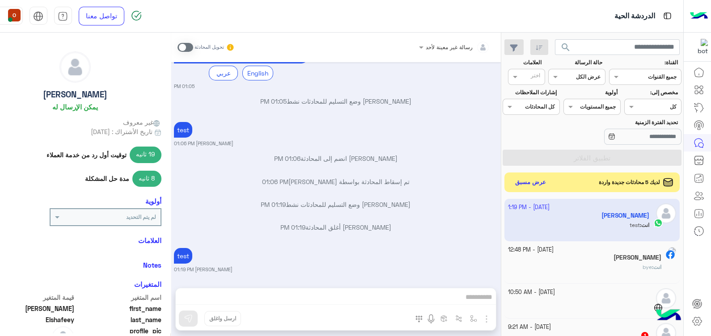
click at [626, 183] on span "لديك 5 محادثات جديدة واردة" at bounding box center [629, 182] width 61 height 8
click at [528, 180] on button "عرض مسبق" at bounding box center [530, 182] width 38 height 12
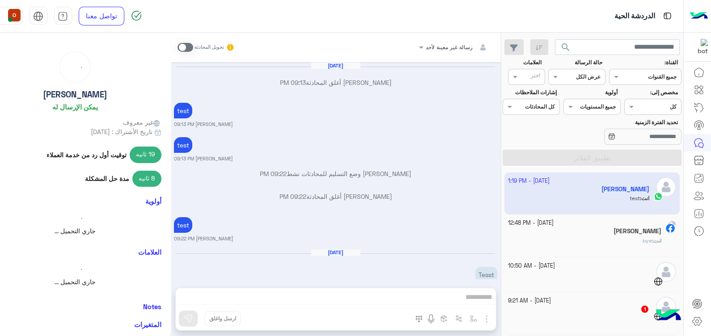
scroll to position [481, 0]
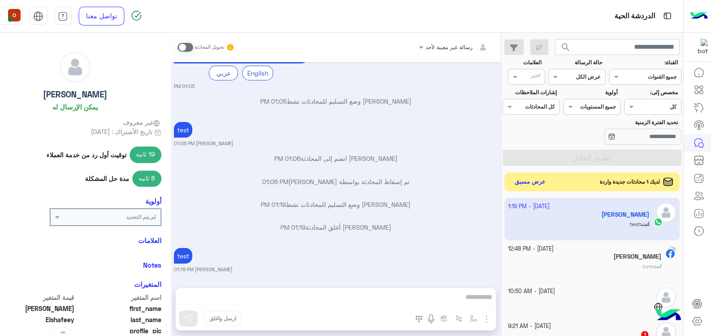
click at [519, 184] on button "عرض مسبق" at bounding box center [530, 182] width 38 height 12
click at [690, 15] on img at bounding box center [699, 16] width 18 height 19
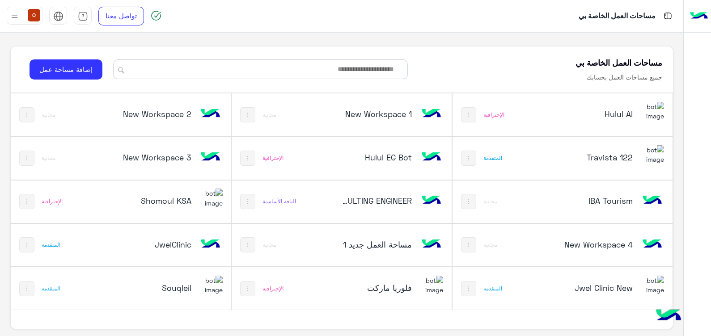
click at [183, 283] on h5 "Souqleil" at bounding box center [154, 288] width 73 height 11
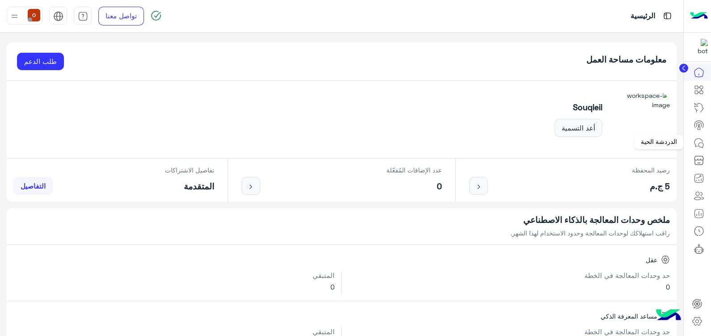
click at [698, 142] on icon at bounding box center [699, 143] width 11 height 11
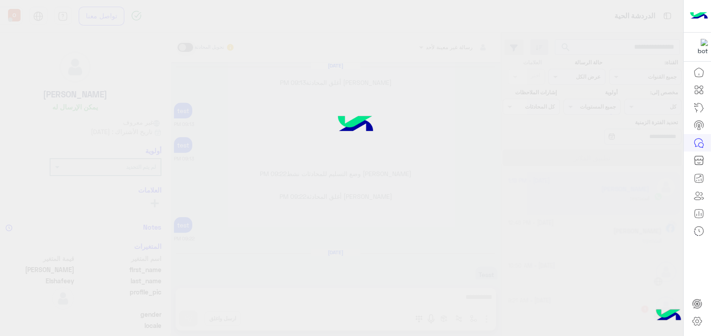
scroll to position [481, 0]
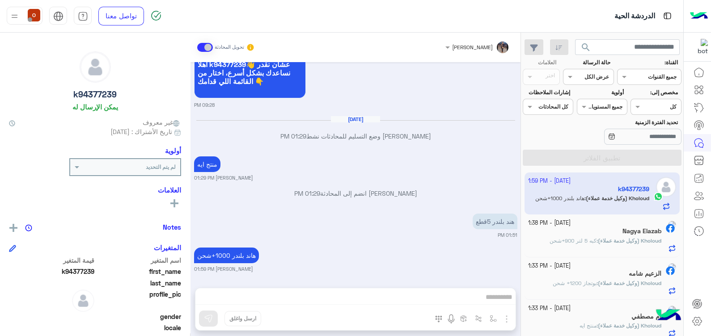
click at [693, 14] on img at bounding box center [699, 16] width 18 height 19
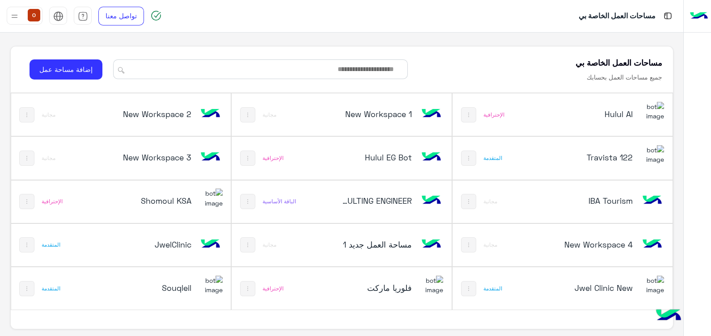
click at [648, 112] on img at bounding box center [652, 111] width 24 height 19
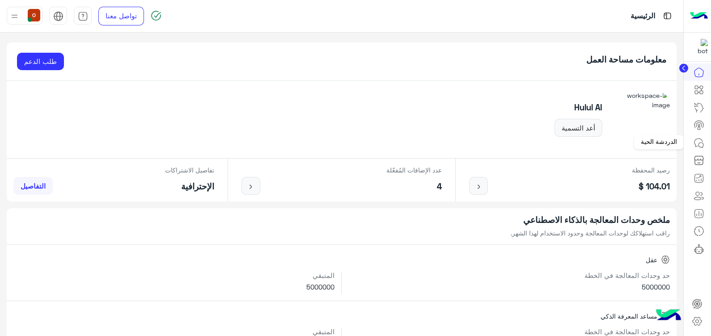
click at [697, 144] on icon at bounding box center [699, 143] width 11 height 11
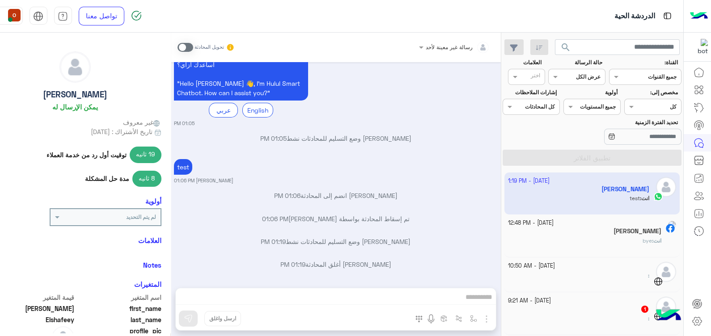
scroll to position [440, 0]
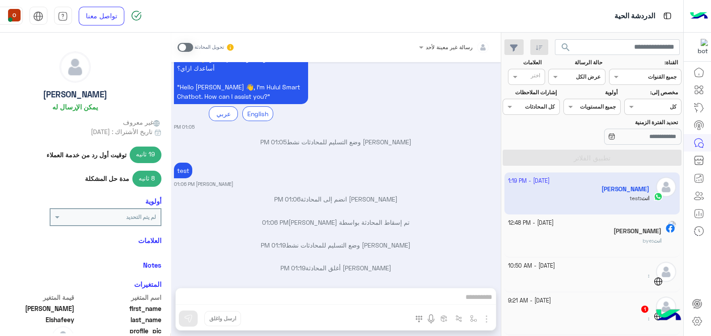
click at [34, 87] on div "Ola Elshafeey يمكن الإرسال له" at bounding box center [75, 82] width 172 height 63
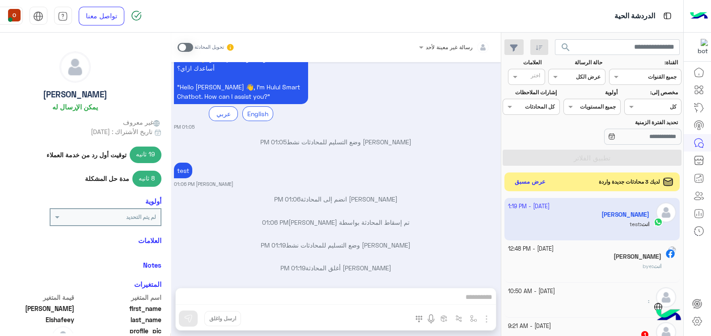
click at [528, 182] on button "عرض مسبق" at bounding box center [530, 182] width 38 height 12
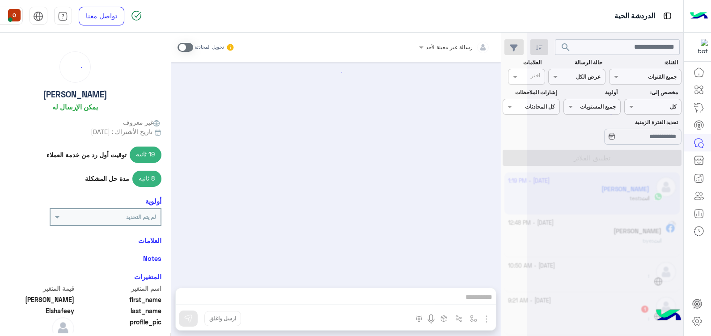
scroll to position [481, 0]
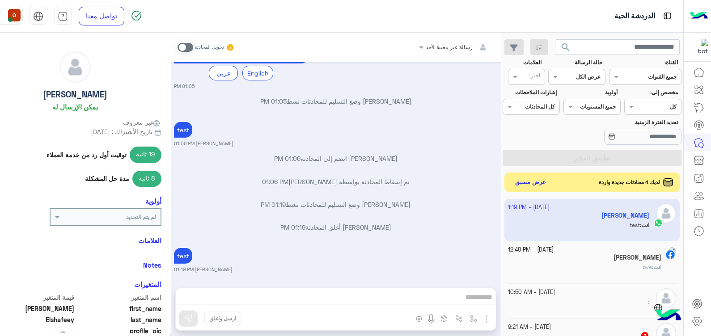
click at [643, 182] on span "لديك 4 محادثات جديدة واردة" at bounding box center [629, 182] width 61 height 8
click at [527, 182] on button "عرض مسبق" at bounding box center [530, 182] width 38 height 12
click at [529, 181] on button "عرض مسبق" at bounding box center [530, 182] width 38 height 12
click at [627, 183] on span "لديك 2 محادثات جديدة واردة" at bounding box center [629, 182] width 61 height 8
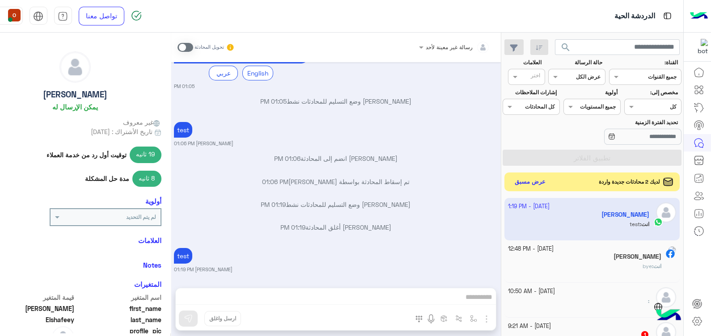
click at [516, 186] on button "عرض مسبق" at bounding box center [530, 182] width 38 height 12
click at [696, 269] on div at bounding box center [698, 200] width 28 height 274
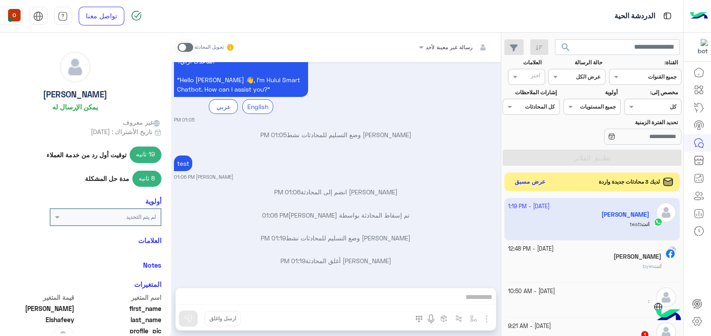
click at [533, 179] on button "عرض مسبق" at bounding box center [530, 182] width 38 height 12
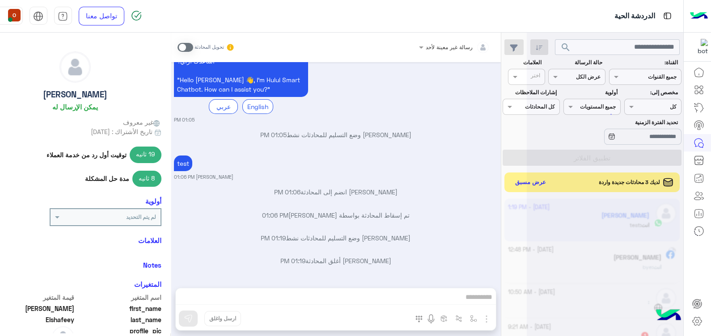
drag, startPoint x: 533, startPoint y: 179, endPoint x: 389, endPoint y: 172, distance: 144.6
click at [389, 172] on mat-drawer-container "search القناة: القناه جميع القنوات حالة الرسالة القناه عرض الكل العلامات اختر م…" at bounding box center [331, 186] width 703 height 307
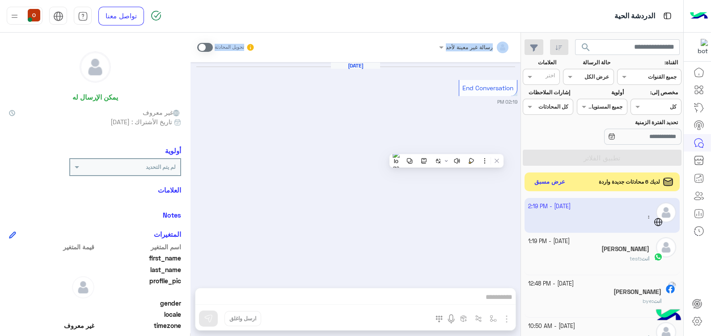
click at [548, 186] on button "عرض مسبق" at bounding box center [550, 182] width 38 height 12
drag, startPoint x: 432, startPoint y: 186, endPoint x: 299, endPoint y: 258, distance: 150.7
click at [299, 258] on div "Oct 14, 2025 End Conversation 02:19 PM" at bounding box center [355, 170] width 330 height 217
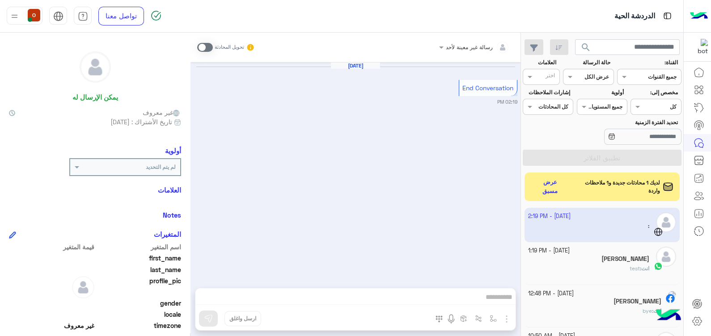
click at [615, 183] on span "لديك 1 محادثات جديدة و1 ملاحظات واردة" at bounding box center [615, 187] width 87 height 16
click at [548, 186] on button "عرض مسبق" at bounding box center [549, 186] width 37 height 21
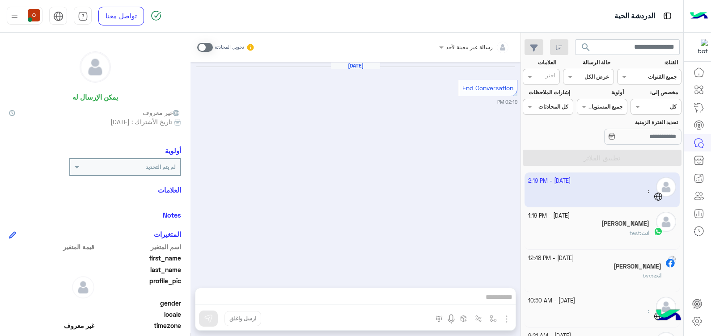
click at [599, 179] on app-inbox-user "14 October - 2:19 PM :" at bounding box center [603, 190] width 156 height 34
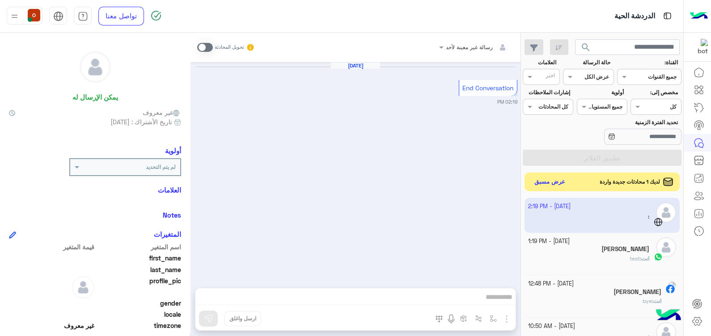
click at [557, 182] on button "عرض مسبق" at bounding box center [550, 182] width 38 height 12
click at [542, 187] on button "عرض مسبق" at bounding box center [550, 182] width 38 height 12
click at [554, 175] on div "لديك 4 محادثات جديدة واردة عرض مسبق" at bounding box center [603, 183] width 156 height 20
click at [549, 176] on button "عرض مسبق" at bounding box center [550, 182] width 38 height 12
click at [554, 185] on button "عرض مسبق" at bounding box center [550, 182] width 38 height 12
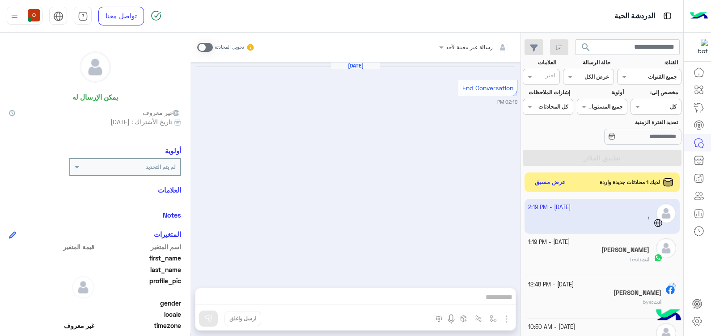
click at [587, 78] on div at bounding box center [588, 76] width 50 height 8
click at [593, 147] on b "غير مقروءة" at bounding box center [595, 145] width 30 height 8
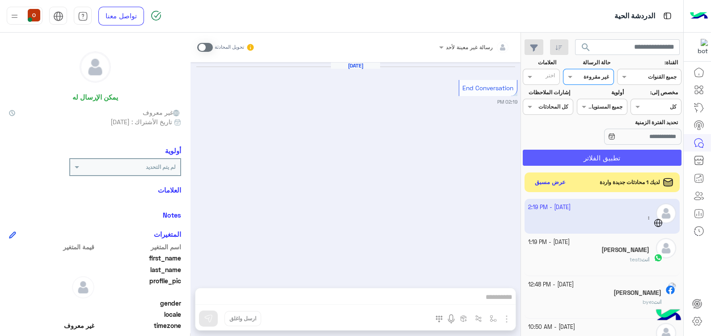
click at [594, 158] on button "تطبيق الفلاتر" at bounding box center [602, 158] width 159 height 16
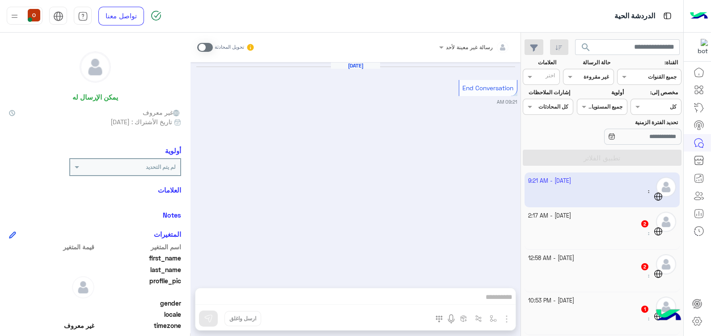
click at [696, 13] on img at bounding box center [699, 16] width 18 height 19
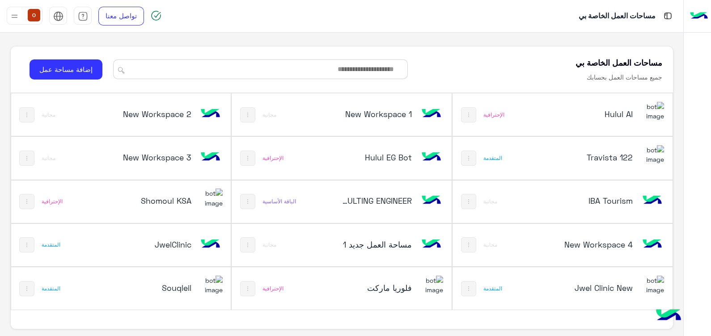
click at [399, 286] on h5 "فلوريا ماركت" at bounding box center [375, 288] width 73 height 11
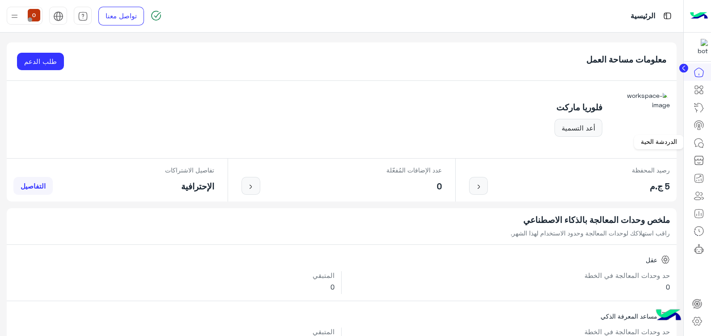
click at [701, 140] on icon at bounding box center [699, 143] width 11 height 11
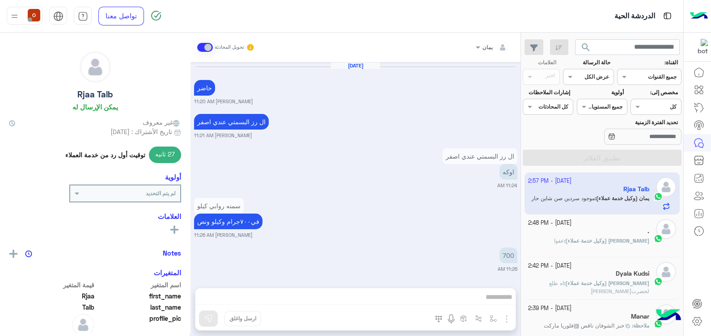
scroll to position [570, 0]
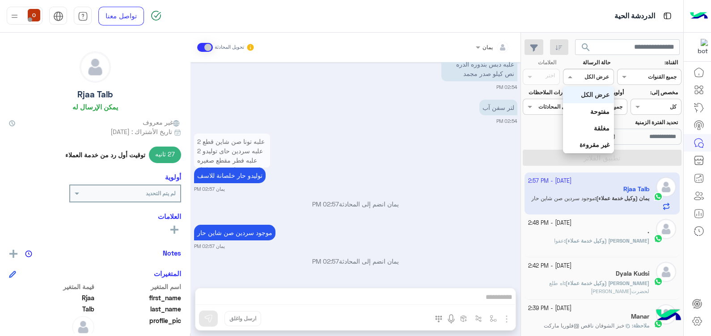
click at [603, 77] on input "text" at bounding box center [598, 76] width 21 height 8
click at [600, 127] on b "مغلقة" at bounding box center [602, 128] width 16 height 8
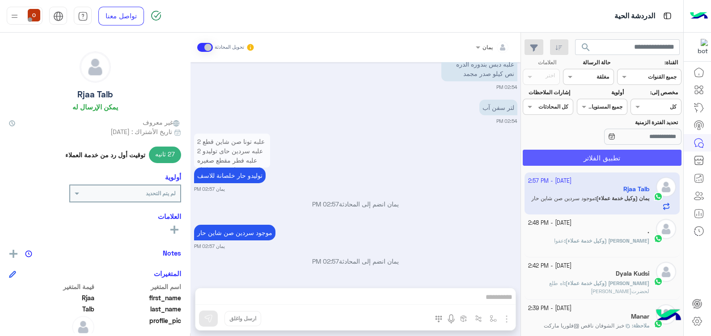
click at [599, 158] on button "تطبيق الفلاتر" at bounding box center [602, 158] width 159 height 16
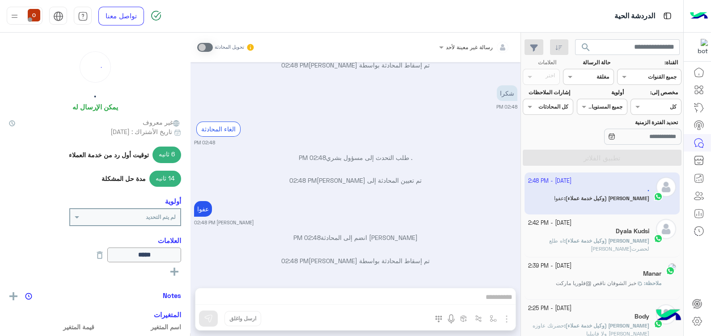
scroll to position [383, 0]
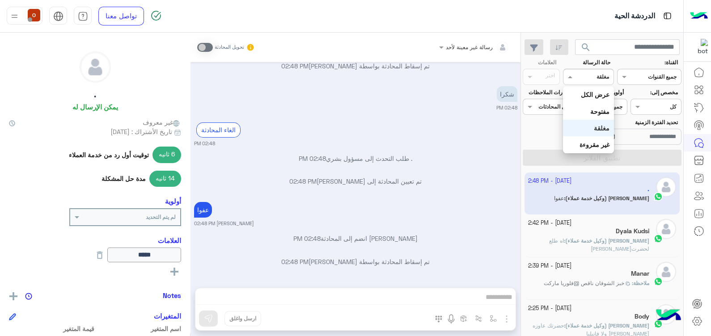
click at [589, 80] on div "القناه مغلقة" at bounding box center [594, 77] width 38 height 8
click at [587, 144] on b "غير مقروءة" at bounding box center [595, 145] width 30 height 8
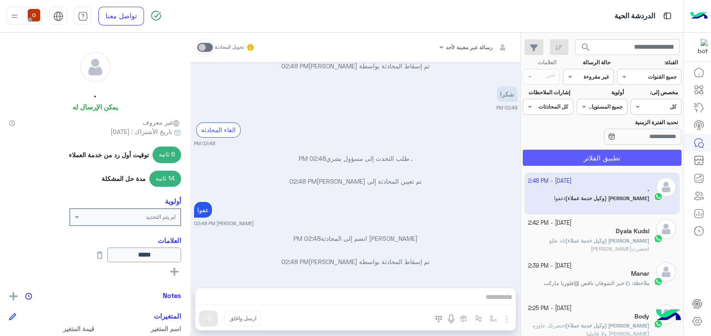
click at [592, 161] on button "تطبيق الفلاتر" at bounding box center [602, 158] width 159 height 16
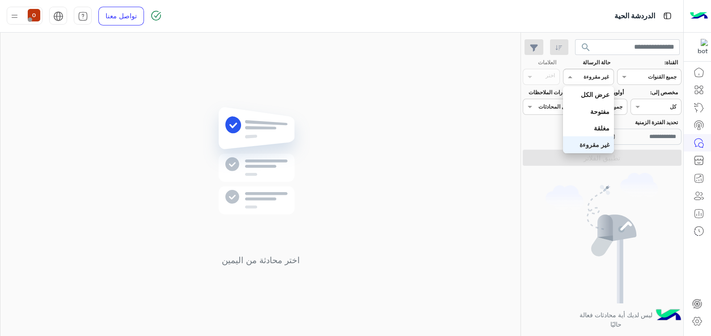
click at [584, 71] on div "القناه غير مقروءة" at bounding box center [588, 77] width 51 height 16
click at [589, 100] on div "عرض الكل" at bounding box center [588, 94] width 51 height 17
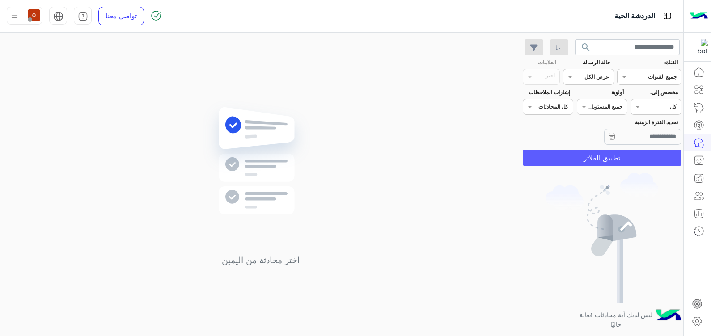
click at [591, 159] on button "تطبيق الفلاتر" at bounding box center [602, 158] width 159 height 16
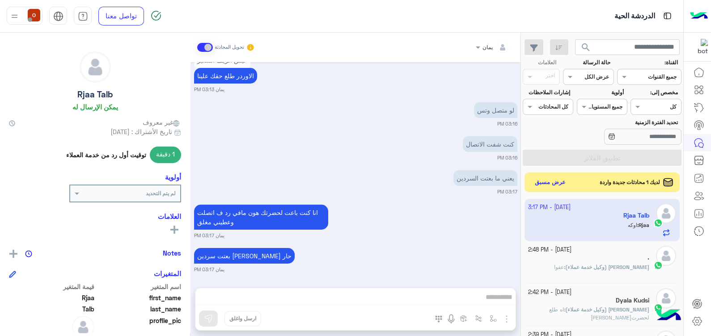
scroll to position [1138, 0]
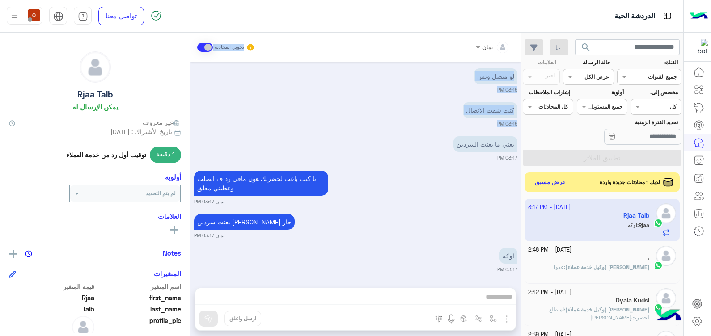
drag, startPoint x: 388, startPoint y: 45, endPoint x: 230, endPoint y: 159, distance: 195.1
click at [230, 159] on div "يمان تحويل المحادثة Oct 13, 2025 حاضر خالد صقر 11:20 AM ال رز البسمتي عندي اصفر…" at bounding box center [355, 186] width 330 height 307
drag, startPoint x: 230, startPoint y: 159, endPoint x: 346, endPoint y: 97, distance: 131.6
click at [346, 97] on div "Oct 13, 2025 حاضر خالد صقر 11:20 AM ال رز البسمتي عندي اصفر خالد صقر 11:21 AM ا…" at bounding box center [355, 170] width 330 height 217
click at [696, 17] on img at bounding box center [699, 16] width 18 height 19
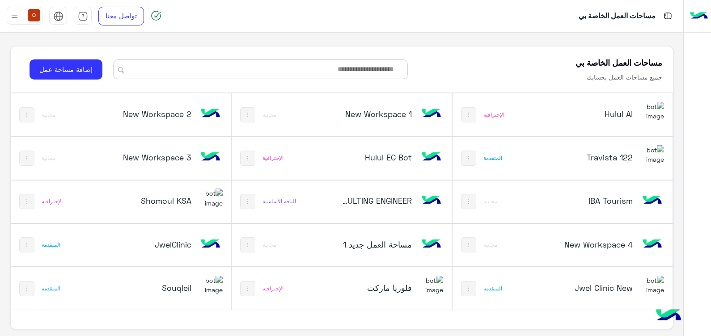
click at [661, 119] on img at bounding box center [652, 111] width 24 height 19
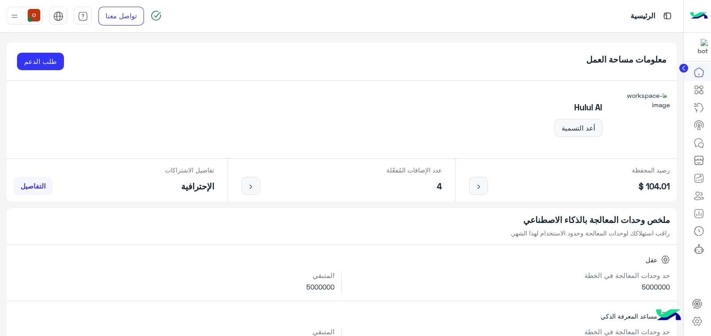
click at [702, 15] on img at bounding box center [699, 16] width 18 height 19
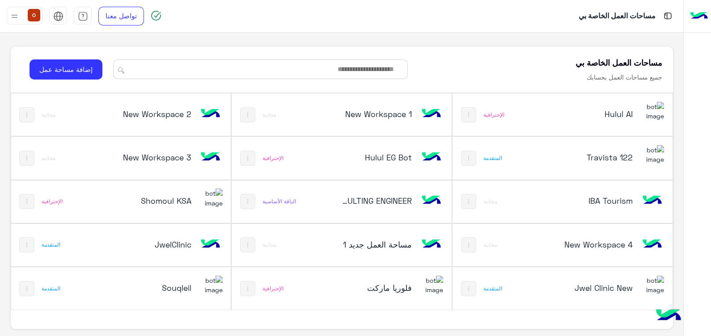
click at [656, 113] on img at bounding box center [652, 111] width 24 height 19
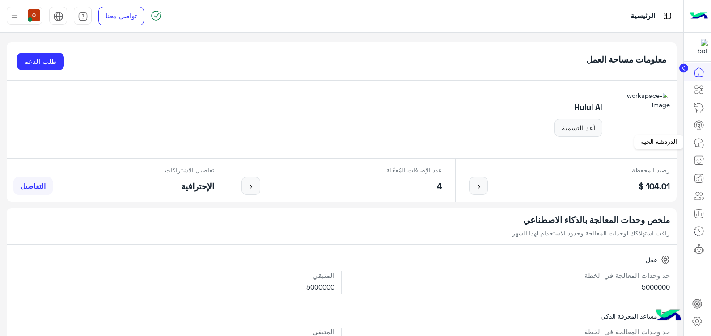
click at [701, 143] on icon at bounding box center [700, 145] width 5 height 5
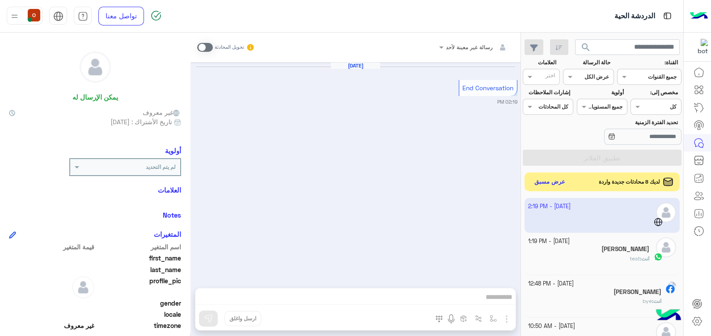
click at [543, 181] on button "عرض مسبق" at bounding box center [550, 182] width 38 height 12
click at [548, 183] on button "عرض مسبق" at bounding box center [550, 182] width 38 height 12
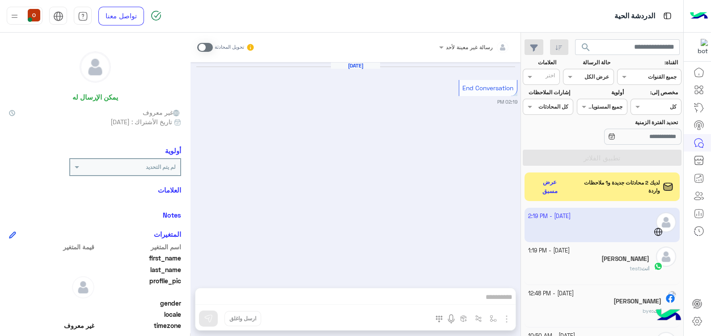
click at [590, 183] on span "لديك 2 محادثات جديدة و1 ملاحظات واردة" at bounding box center [616, 187] width 88 height 16
click at [556, 186] on button "عرض مسبق" at bounding box center [549, 186] width 37 height 21
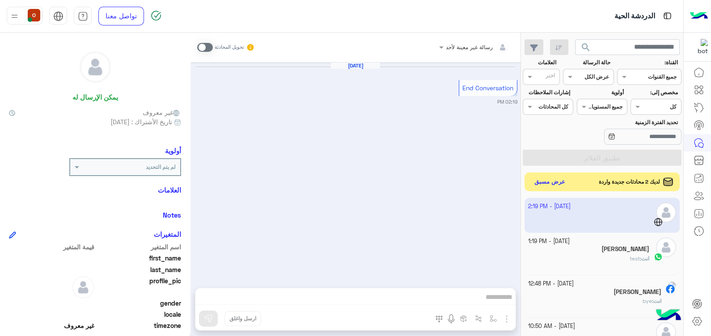
click at [564, 181] on button "عرض مسبق" at bounding box center [550, 182] width 38 height 12
click at [557, 182] on button "عرض مسبق" at bounding box center [550, 182] width 38 height 12
click at [555, 181] on button "عرض مسبق" at bounding box center [550, 182] width 38 height 12
click at [546, 181] on button "عرض مسبق" at bounding box center [550, 182] width 38 height 12
click at [553, 177] on button "عرض مسبق" at bounding box center [550, 182] width 38 height 12
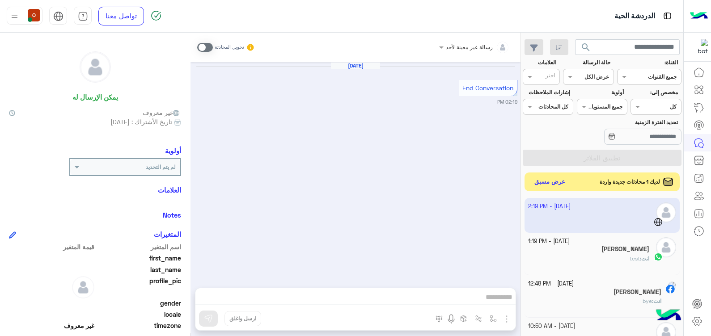
click at [542, 177] on button "عرض مسبق" at bounding box center [550, 182] width 38 height 12
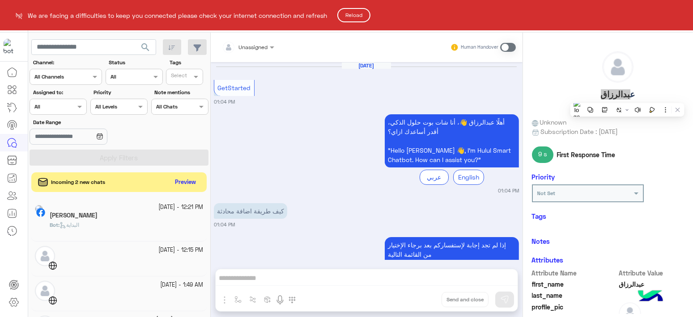
scroll to position [423, 0]
